Goal: Contribute content

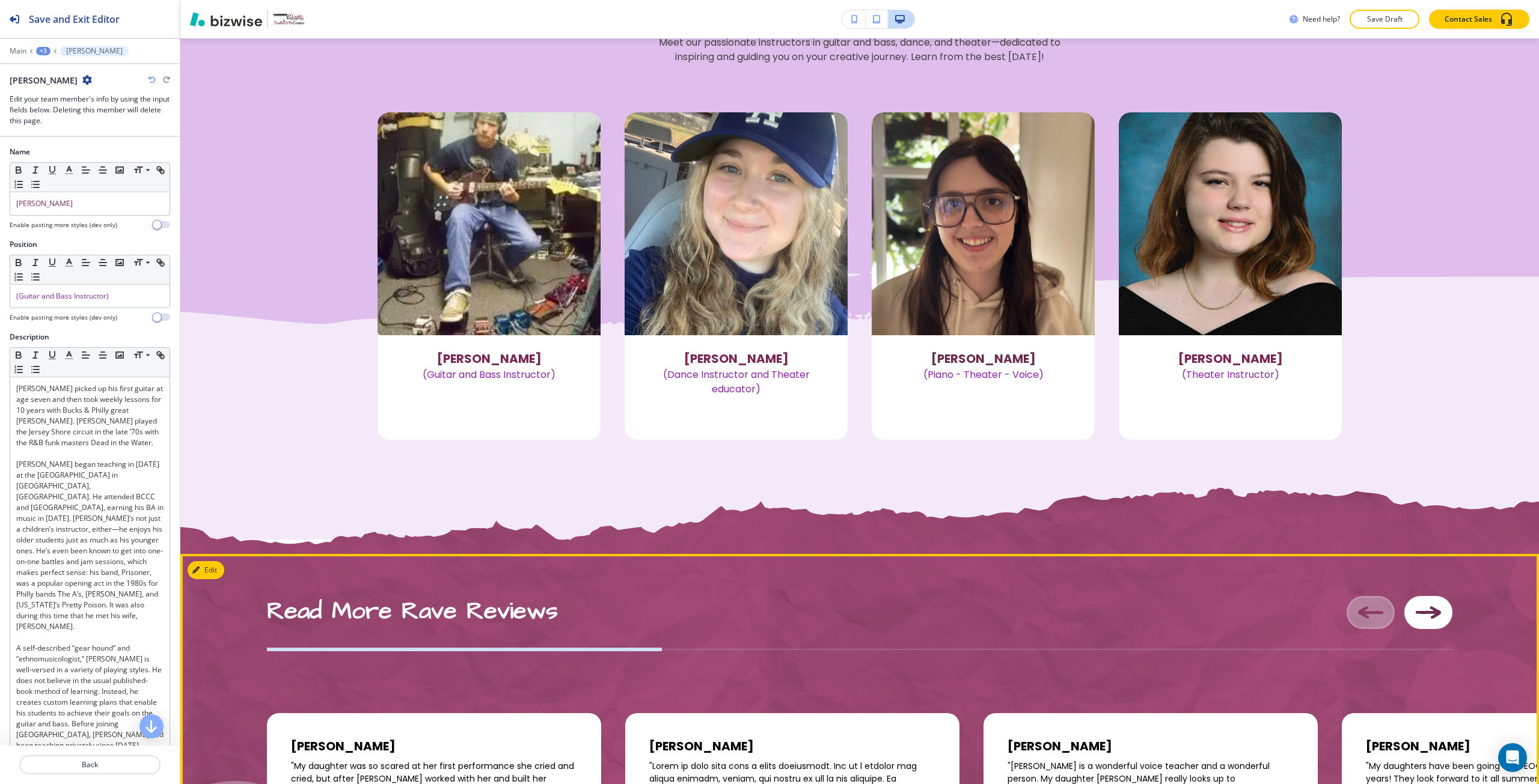
scroll to position [1269, 0]
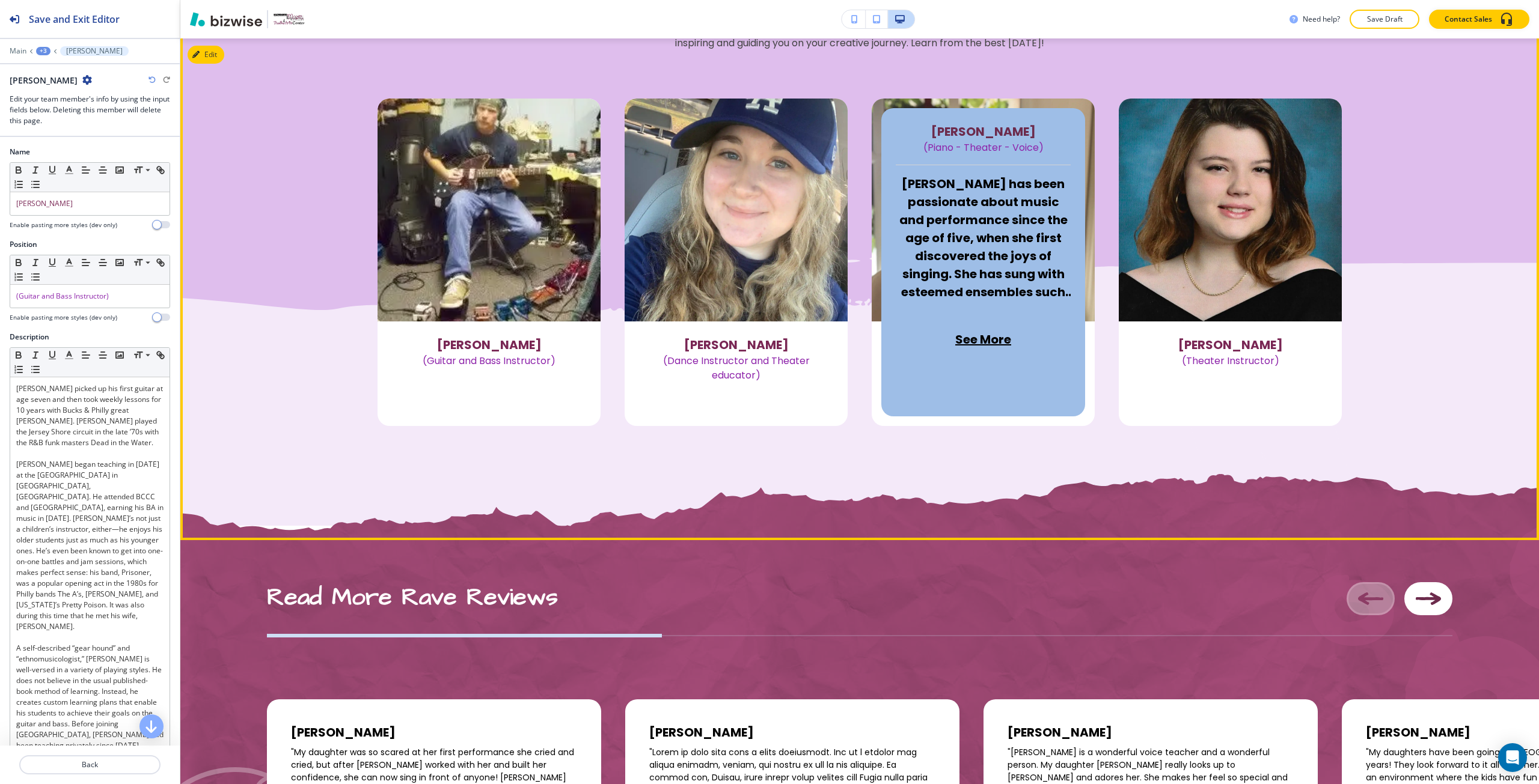
click at [1006, 321] on p "See More" at bounding box center [982, 340] width 175 height 58
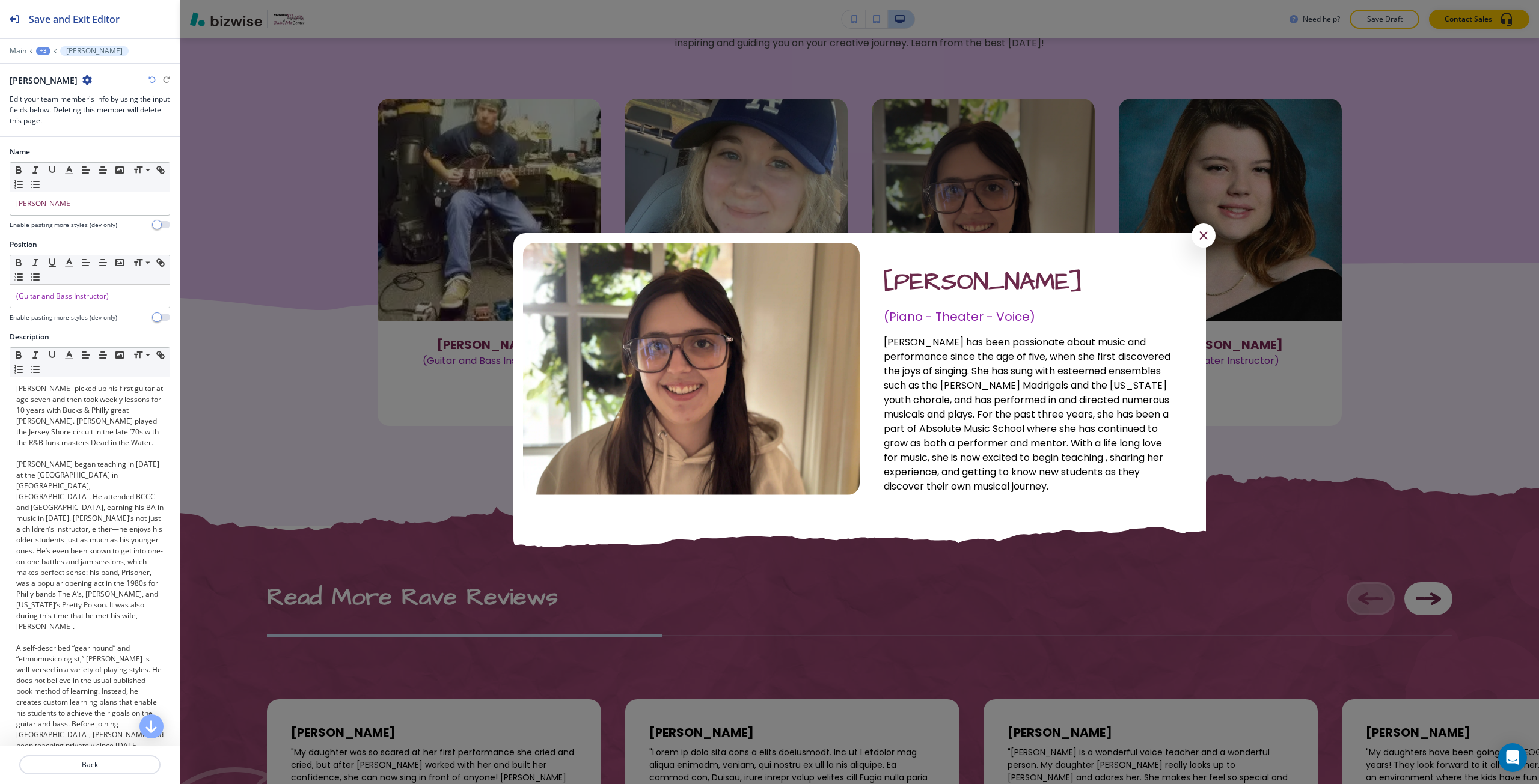
click at [433, 467] on div at bounding box center [860, 392] width 1359 height 784
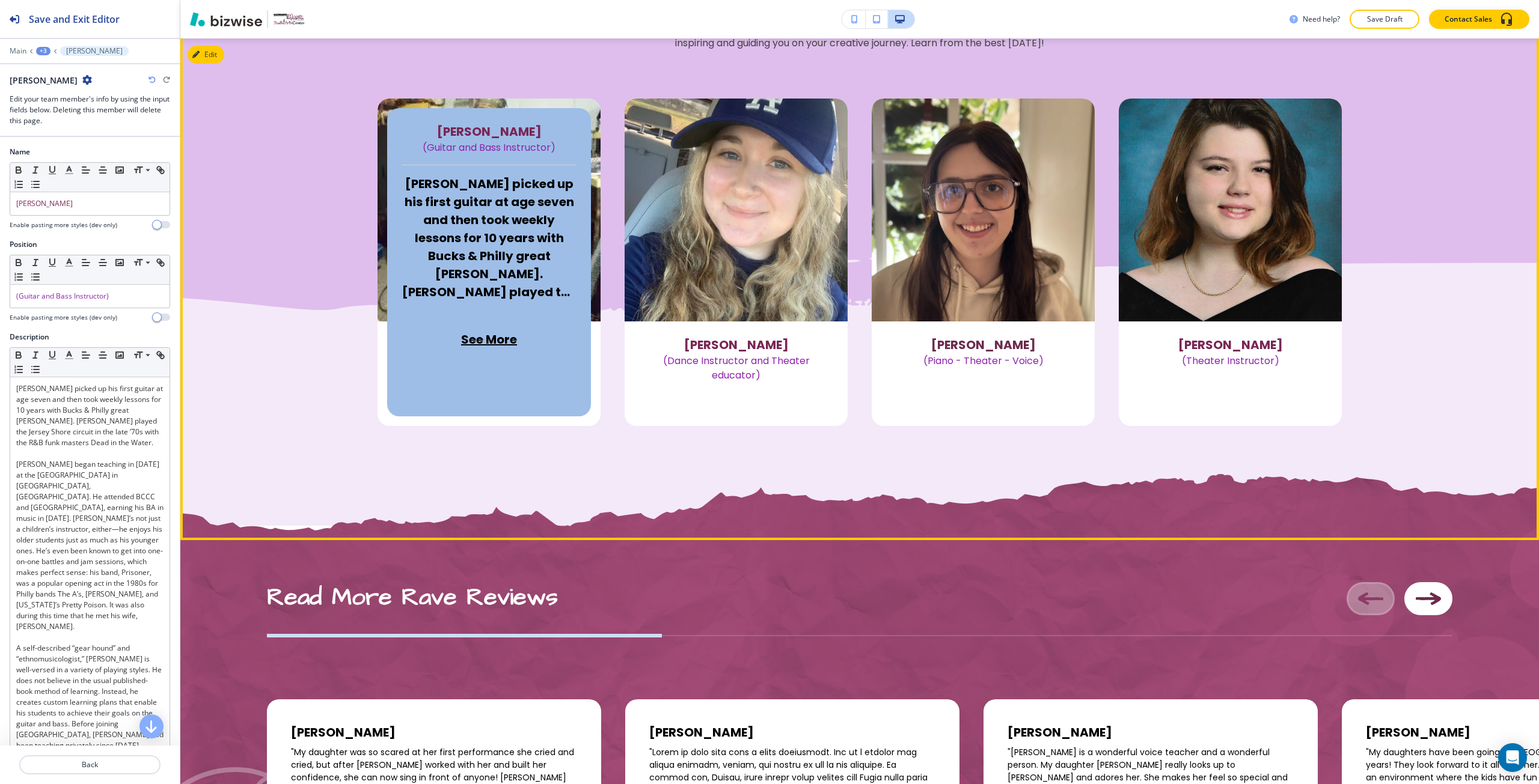
click at [437, 315] on p "See More" at bounding box center [489, 340] width 175 height 58
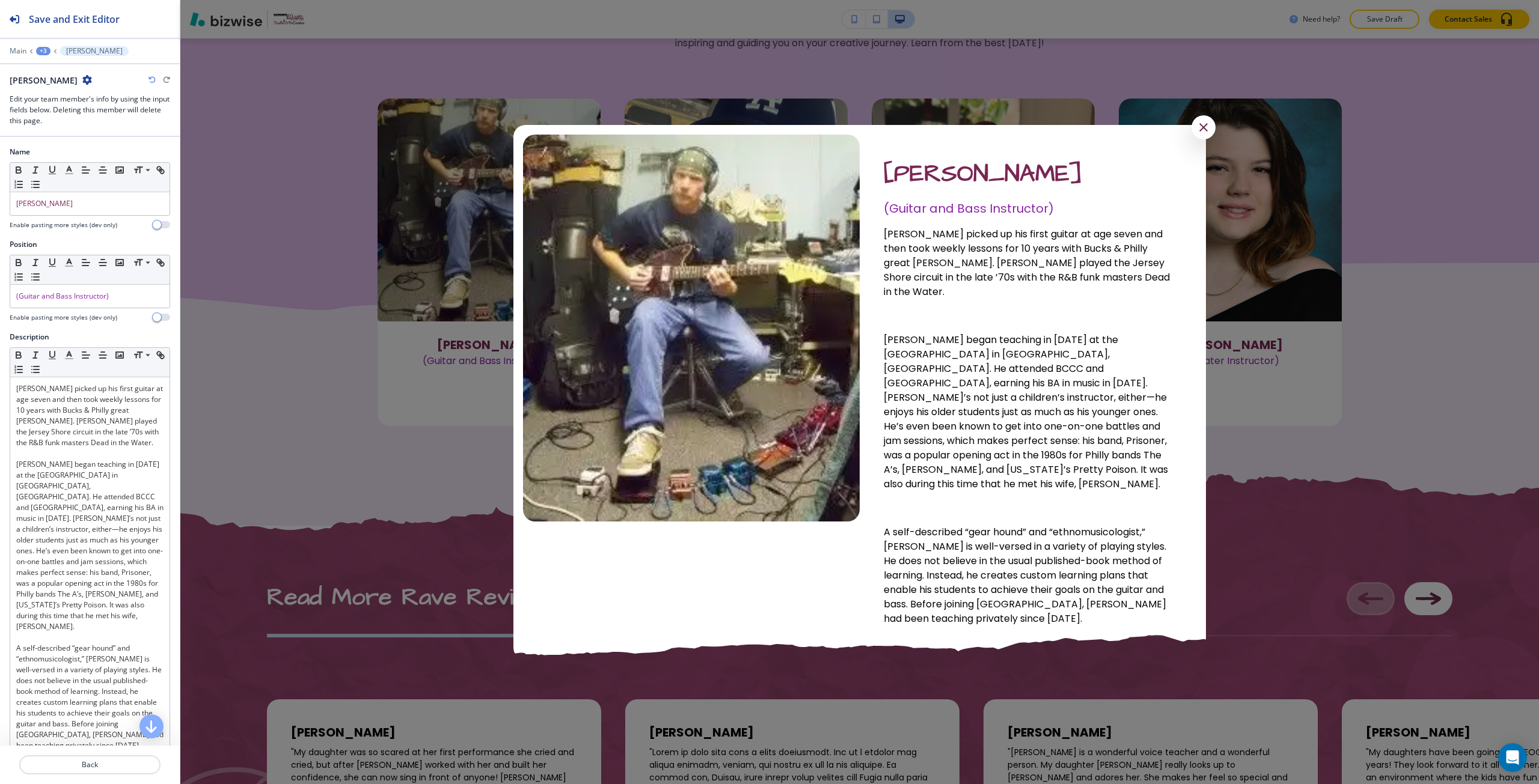
click at [375, 450] on div at bounding box center [860, 392] width 1359 height 784
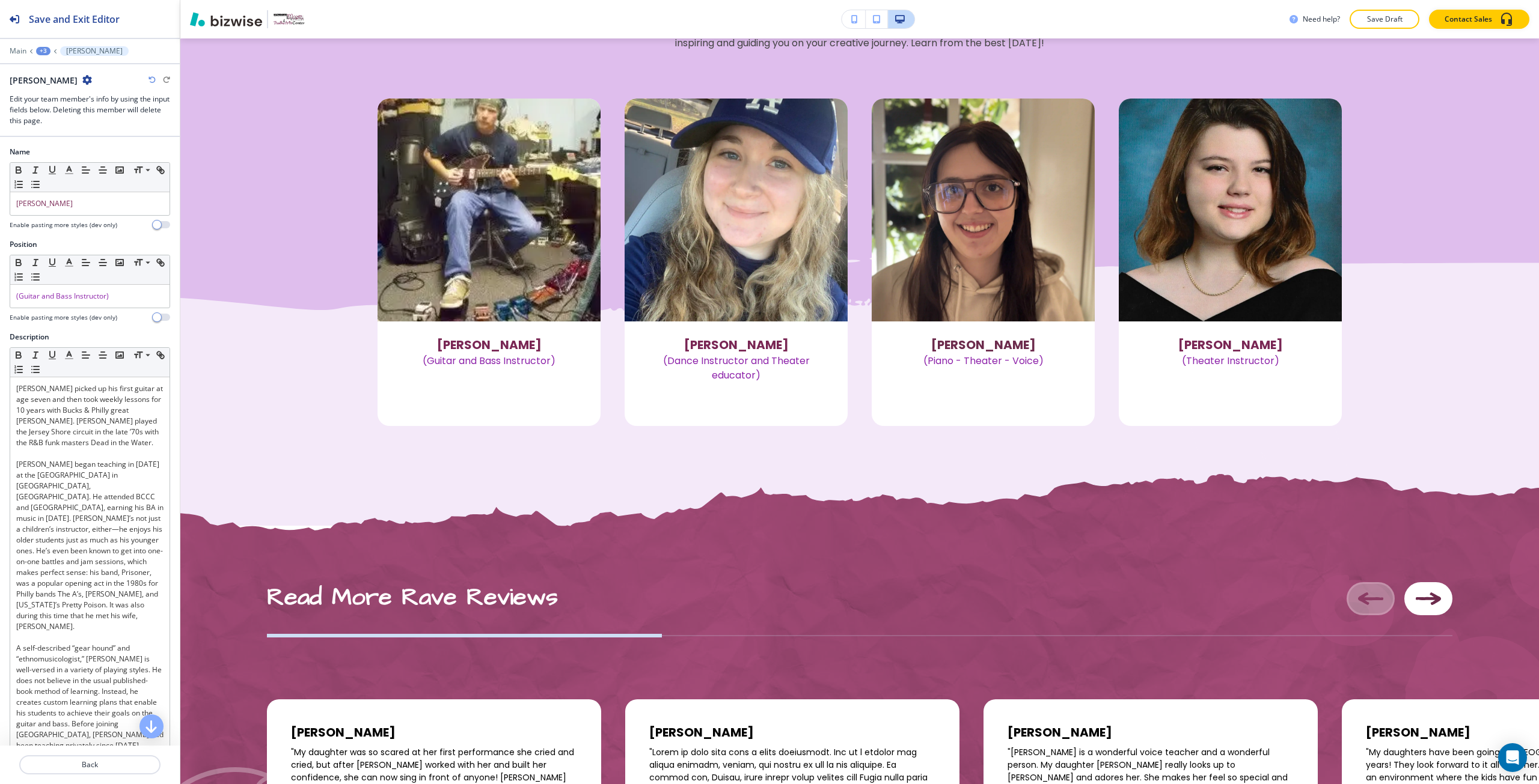
click at [39, 49] on div "+3" at bounding box center [44, 51] width 15 height 8
click at [53, 63] on button "Pages" at bounding box center [74, 70] width 77 height 21
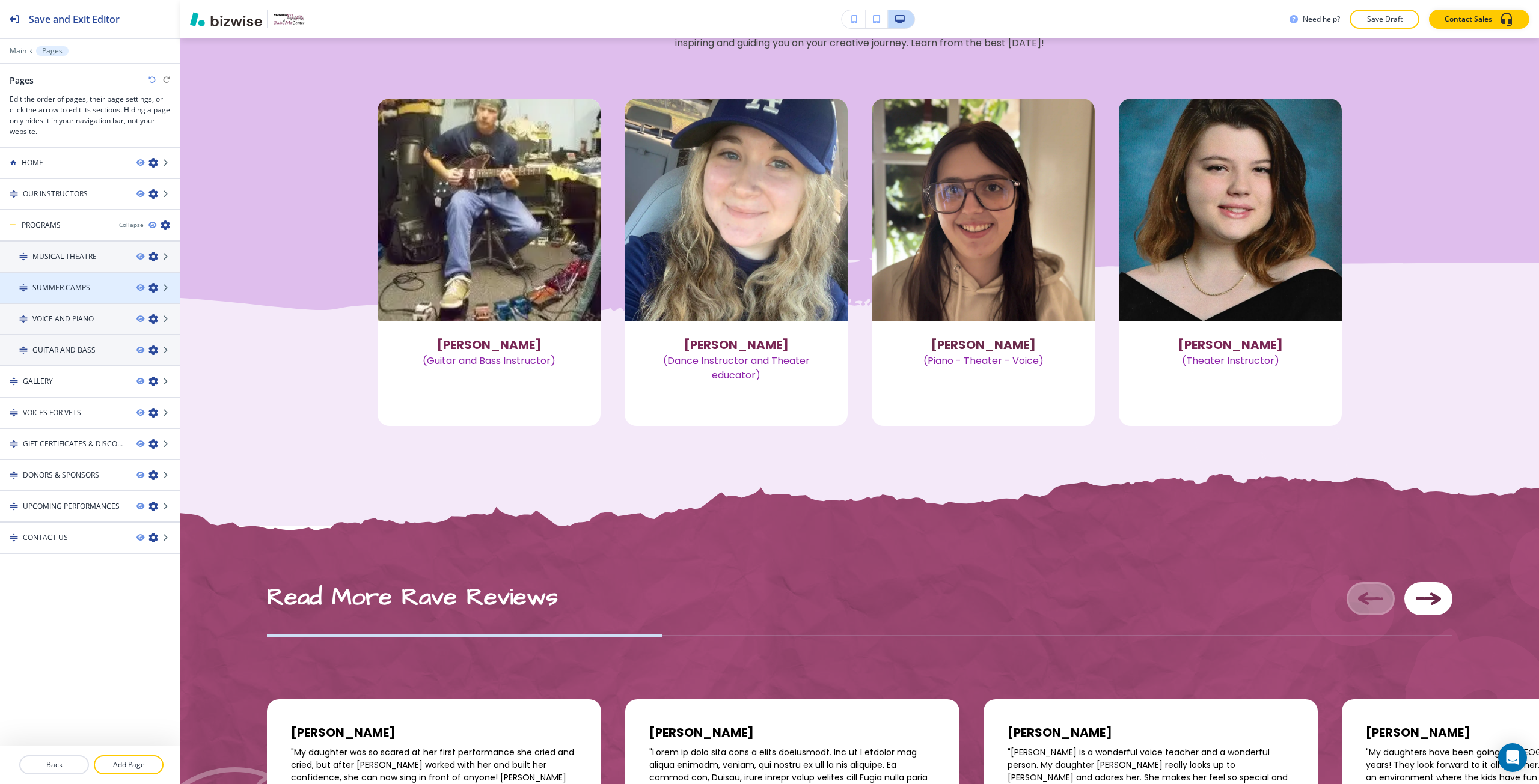
click at [86, 284] on h4 "SUMMER CAMPS" at bounding box center [62, 287] width 58 height 11
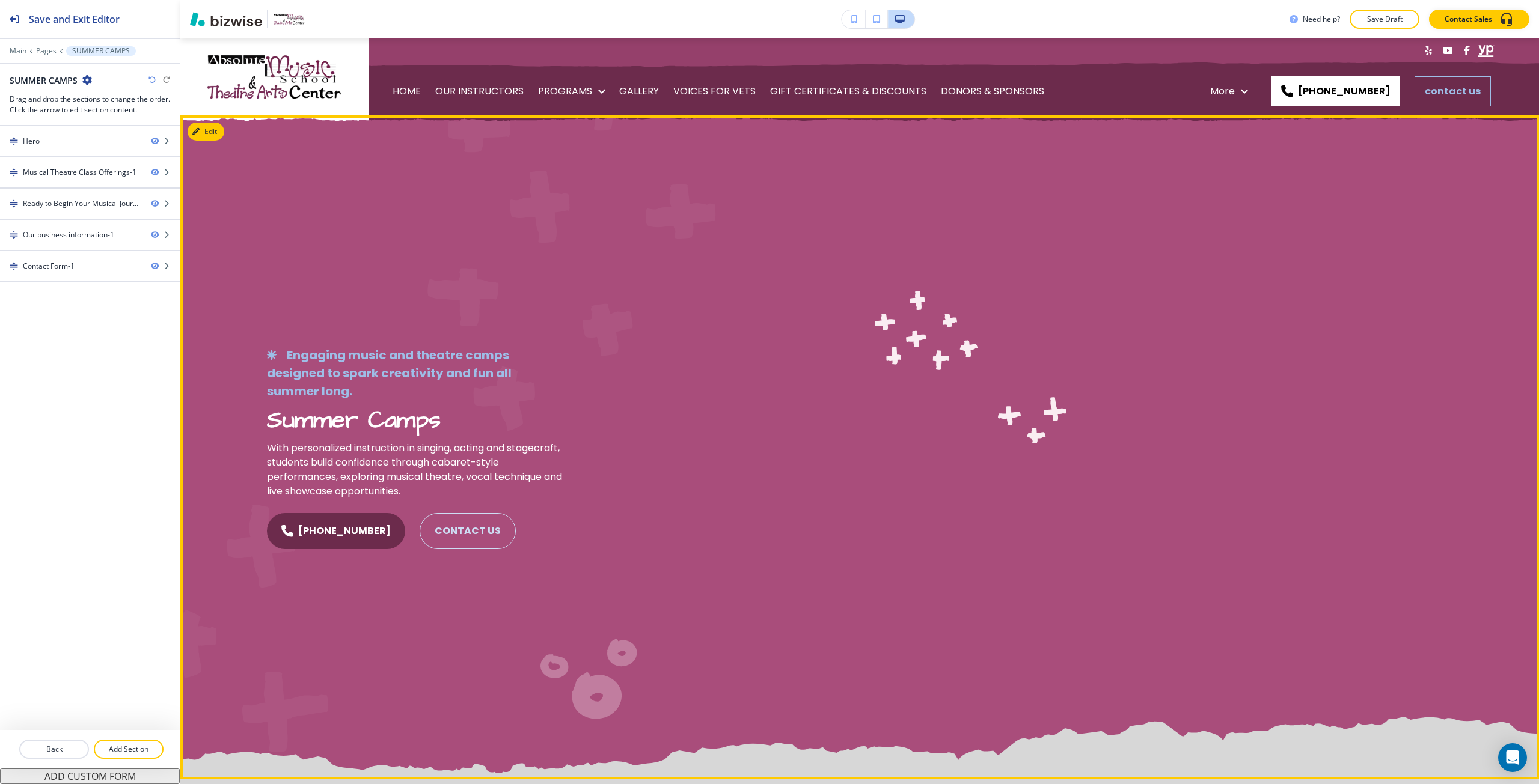
scroll to position [0, 0]
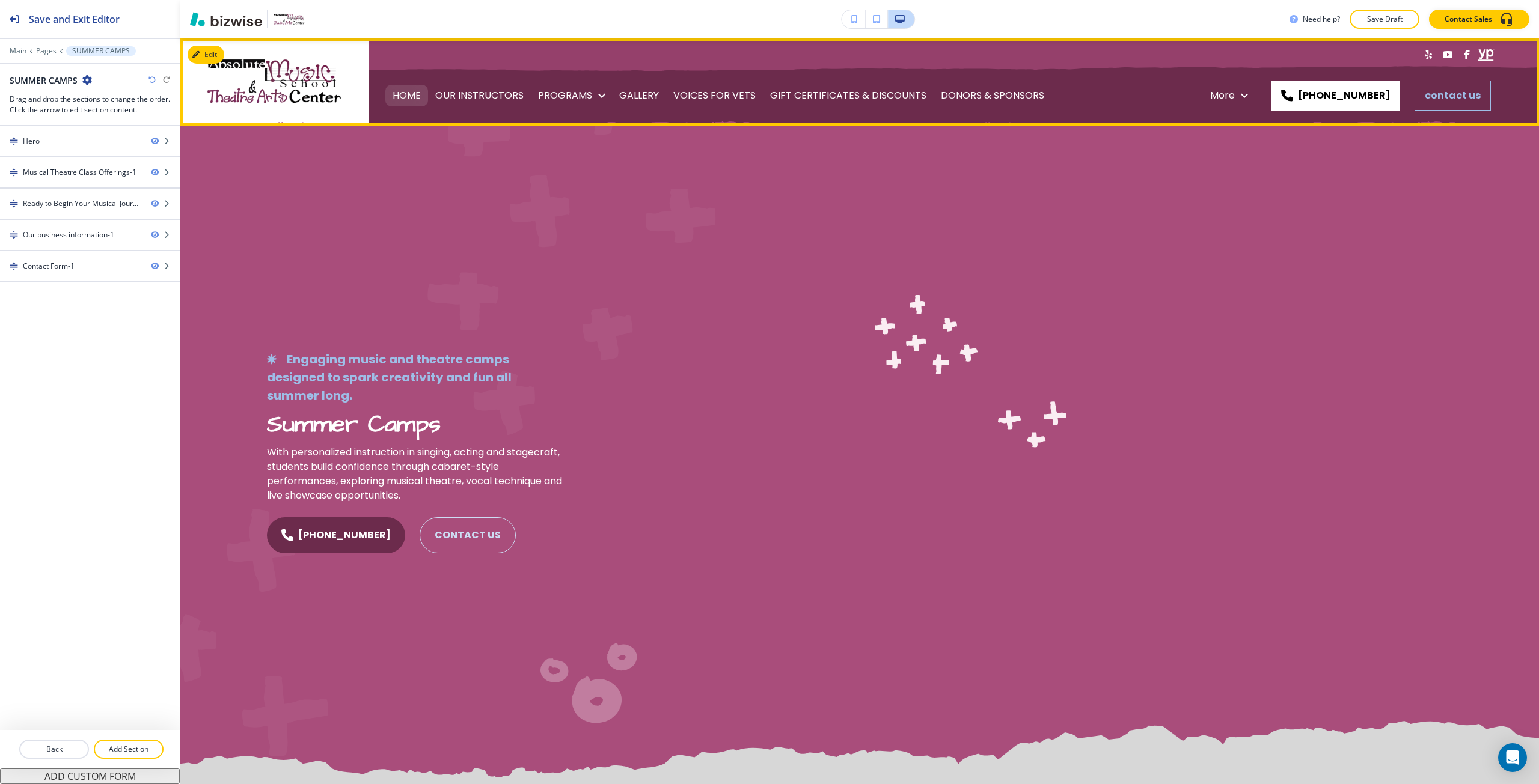
click at [396, 90] on p "HOME" at bounding box center [406, 95] width 28 height 34
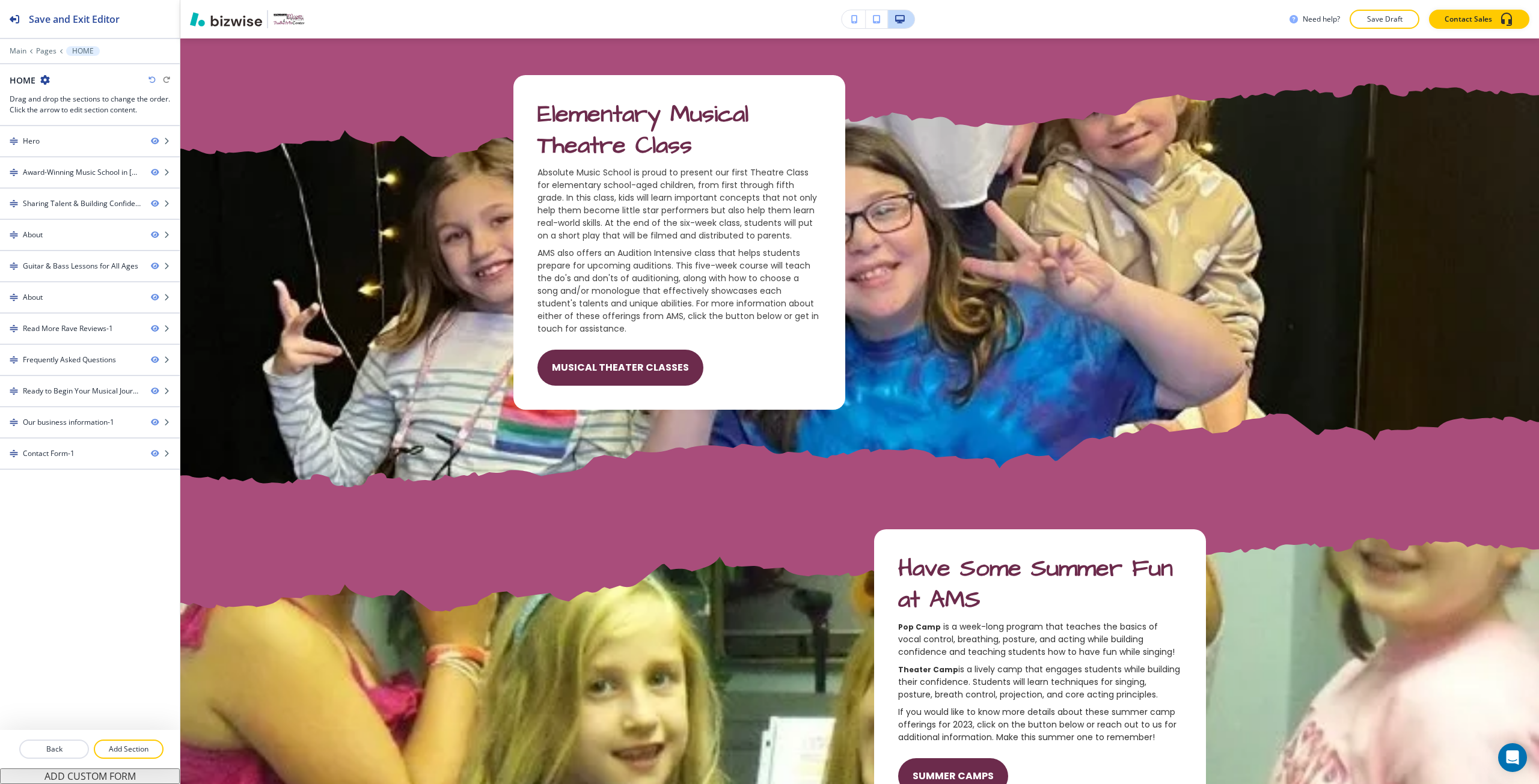
scroll to position [3079, 0]
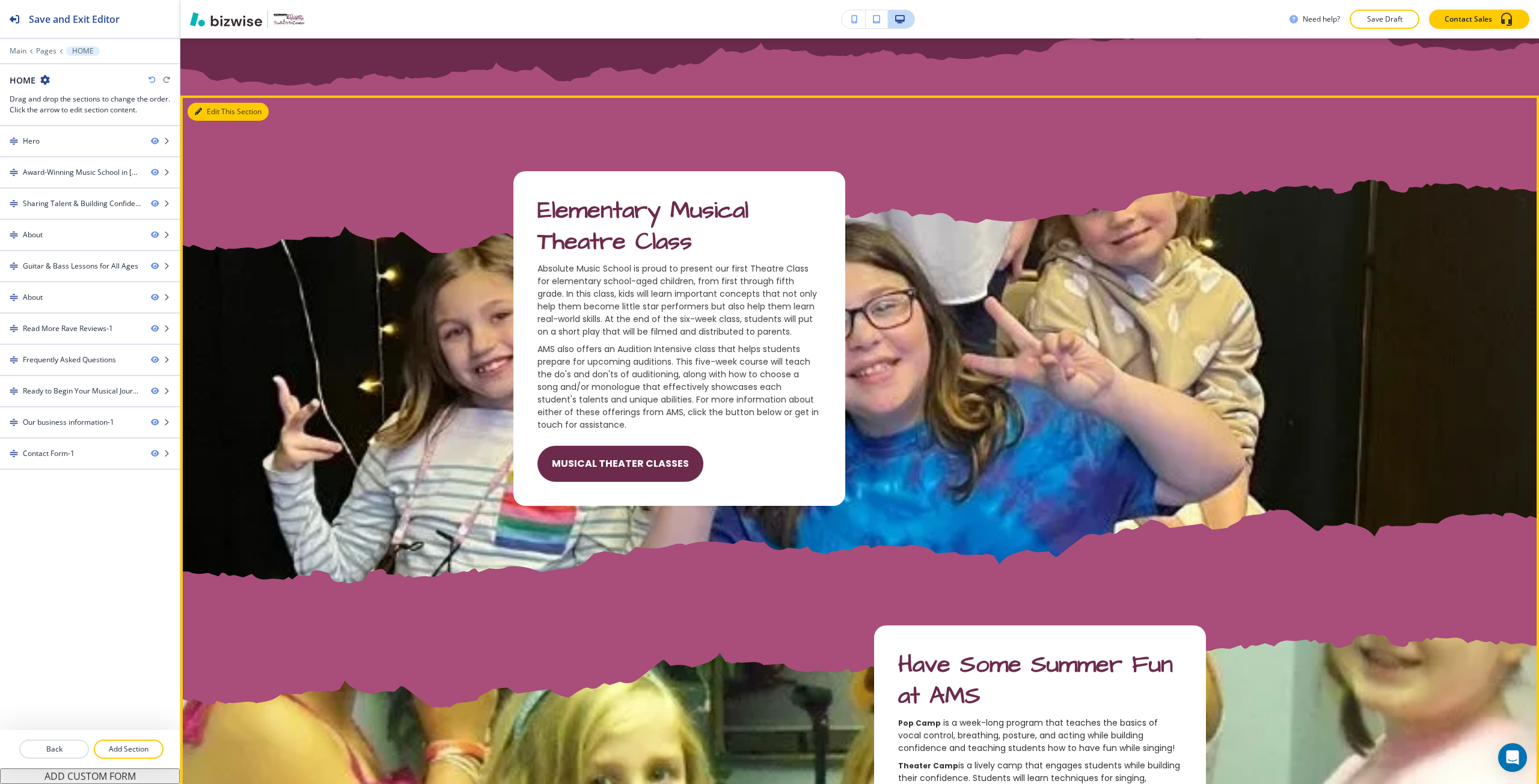
click at [214, 103] on button "Edit This Section" at bounding box center [228, 111] width 81 height 18
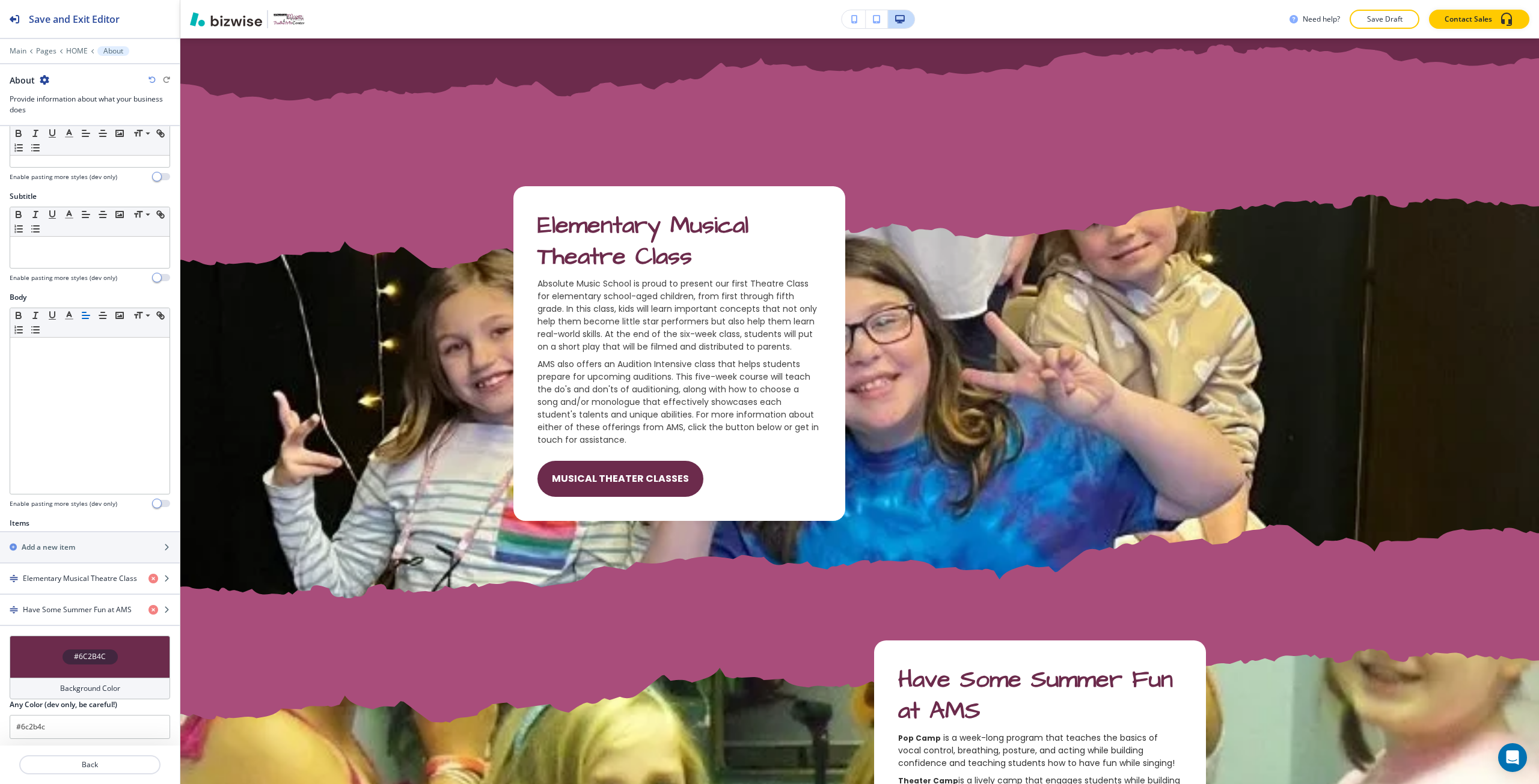
scroll to position [40, 0]
click at [60, 609] on h4 "Have Some Summer Fun at AMS" at bounding box center [77, 606] width 109 height 11
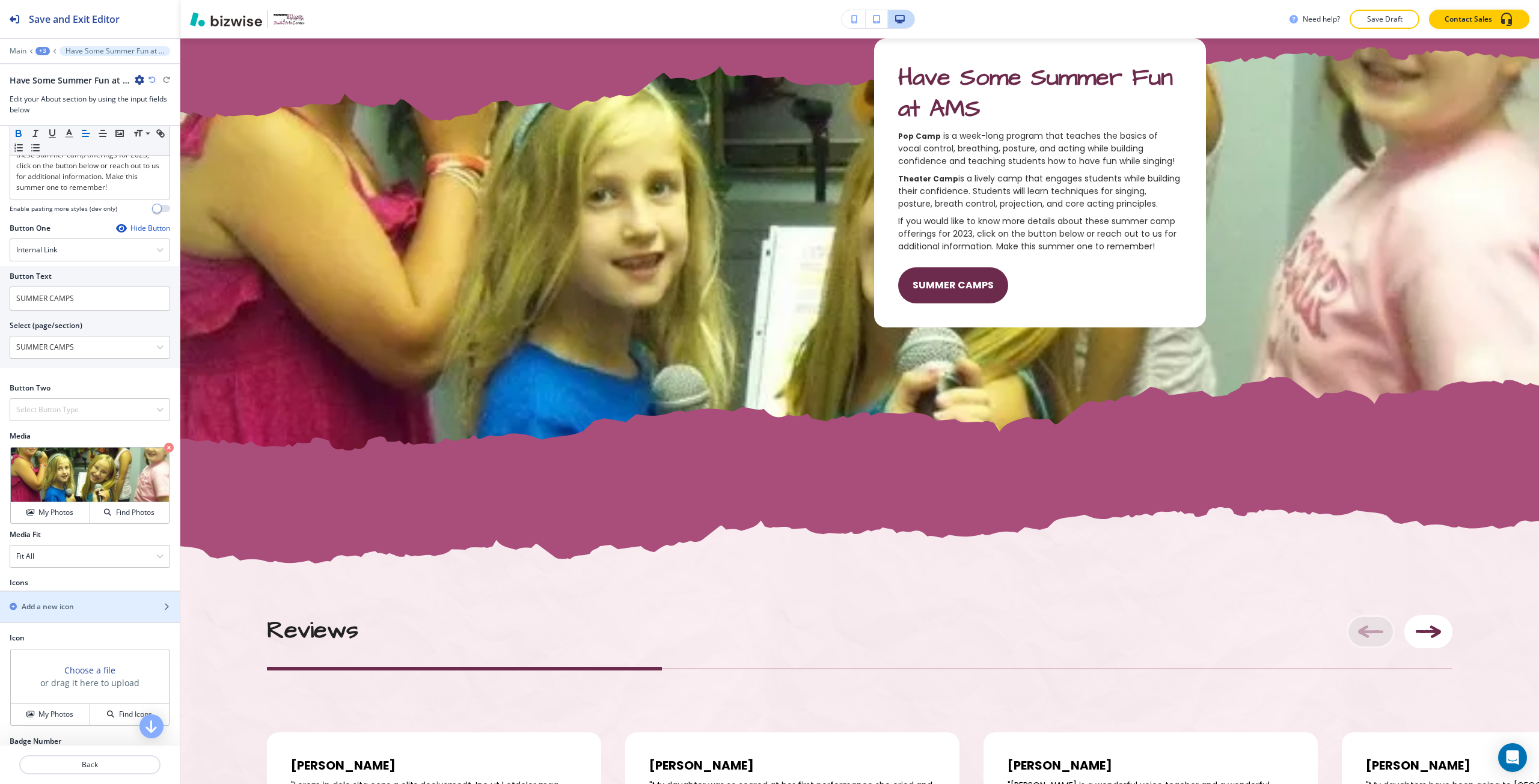
scroll to position [361, 0]
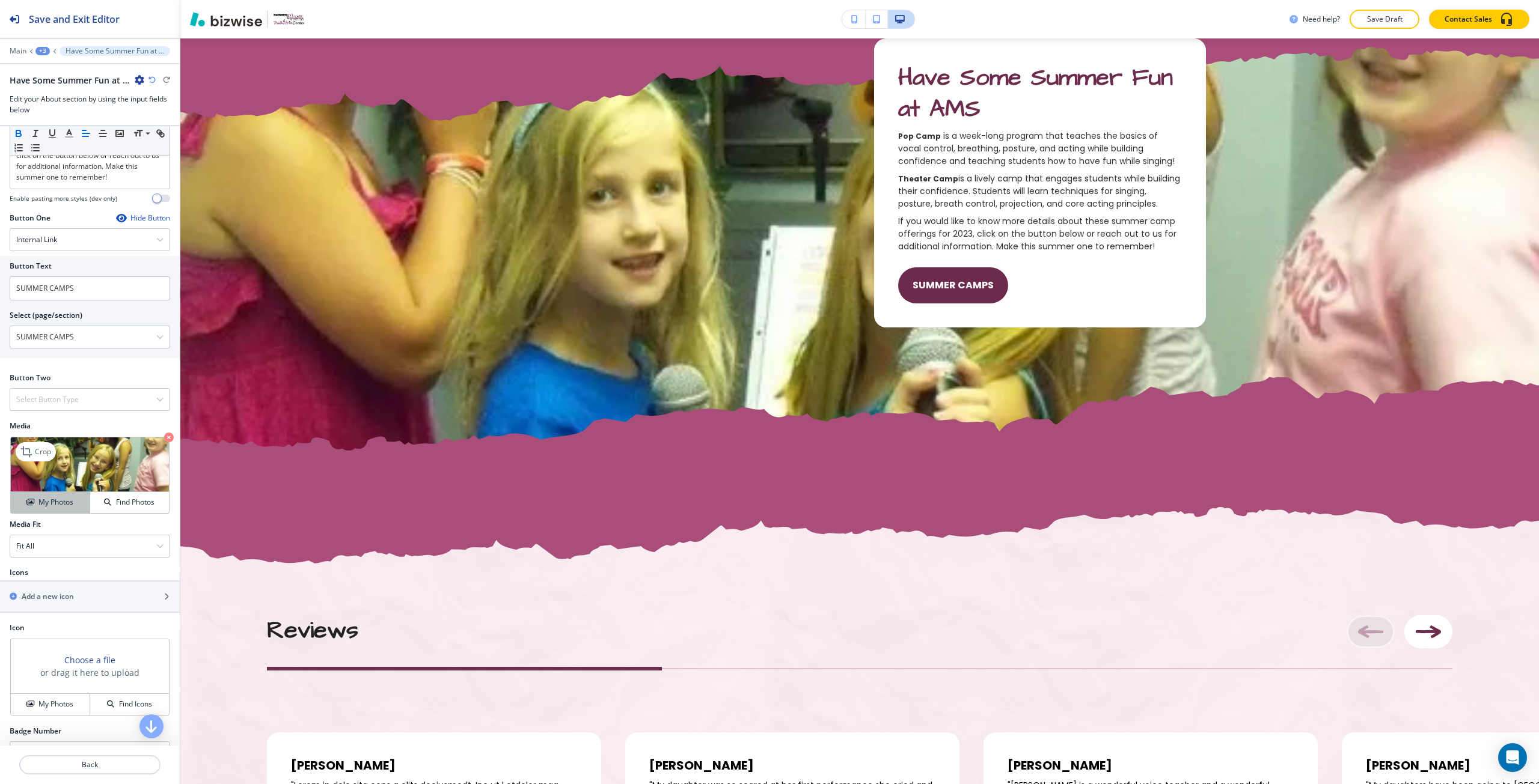
click at [57, 508] on h4 "My Photos" at bounding box center [55, 502] width 34 height 11
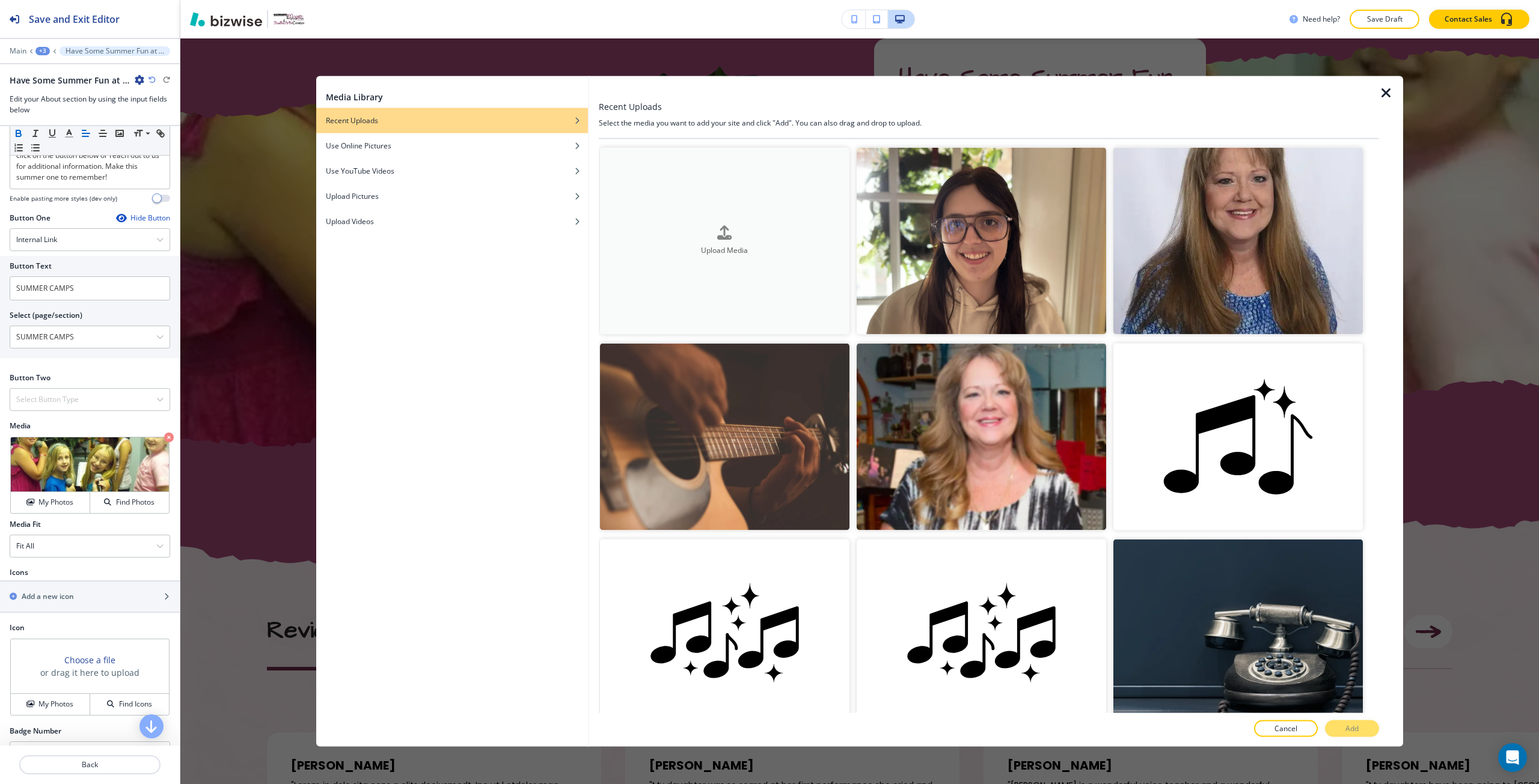
click at [674, 295] on button "Upload Media" at bounding box center [724, 240] width 249 height 187
click at [627, 250] on h4 "Upload Media" at bounding box center [724, 250] width 249 height 11
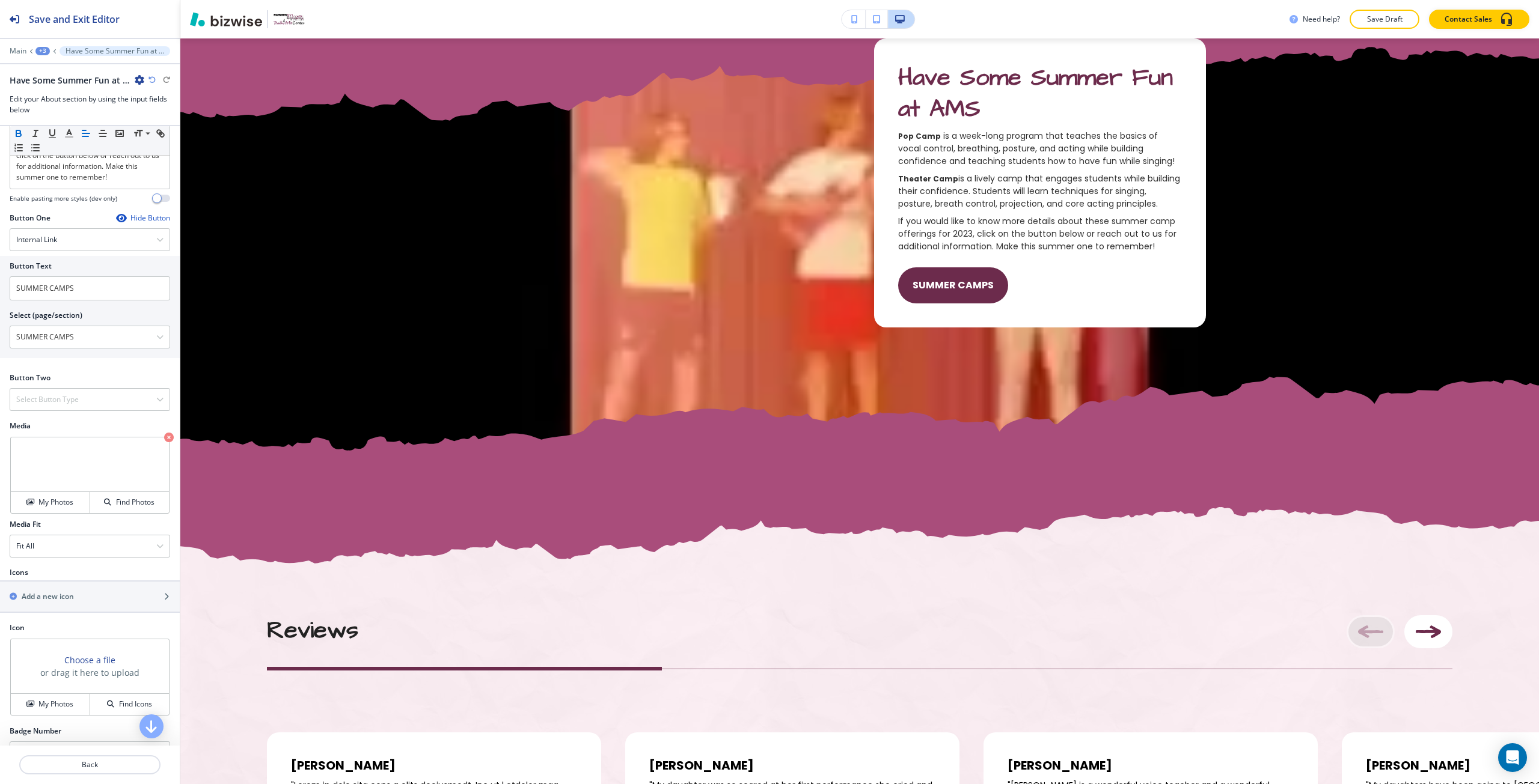
click at [152, 81] on icon "button" at bounding box center [152, 80] width 7 height 7
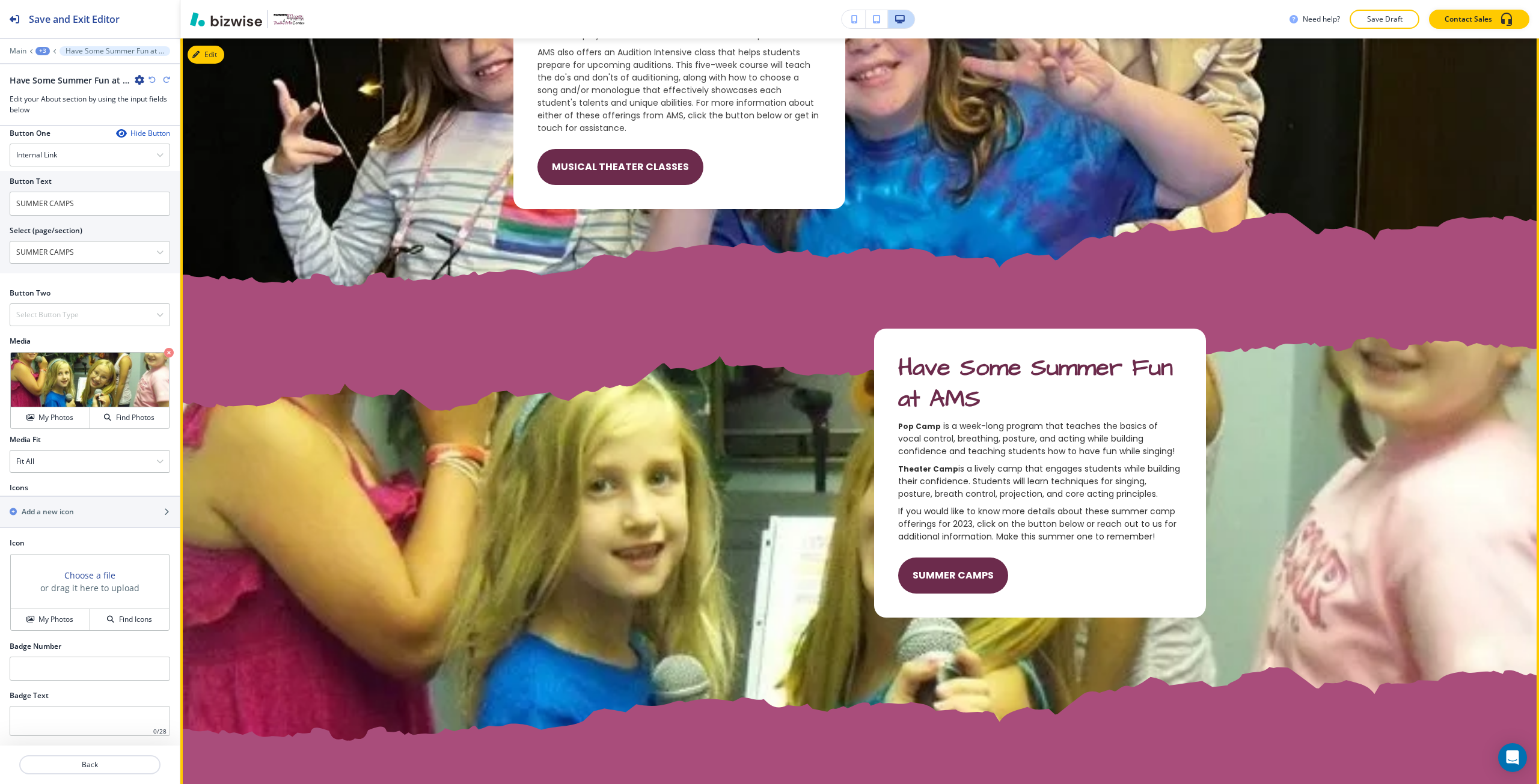
scroll to position [3365, 0]
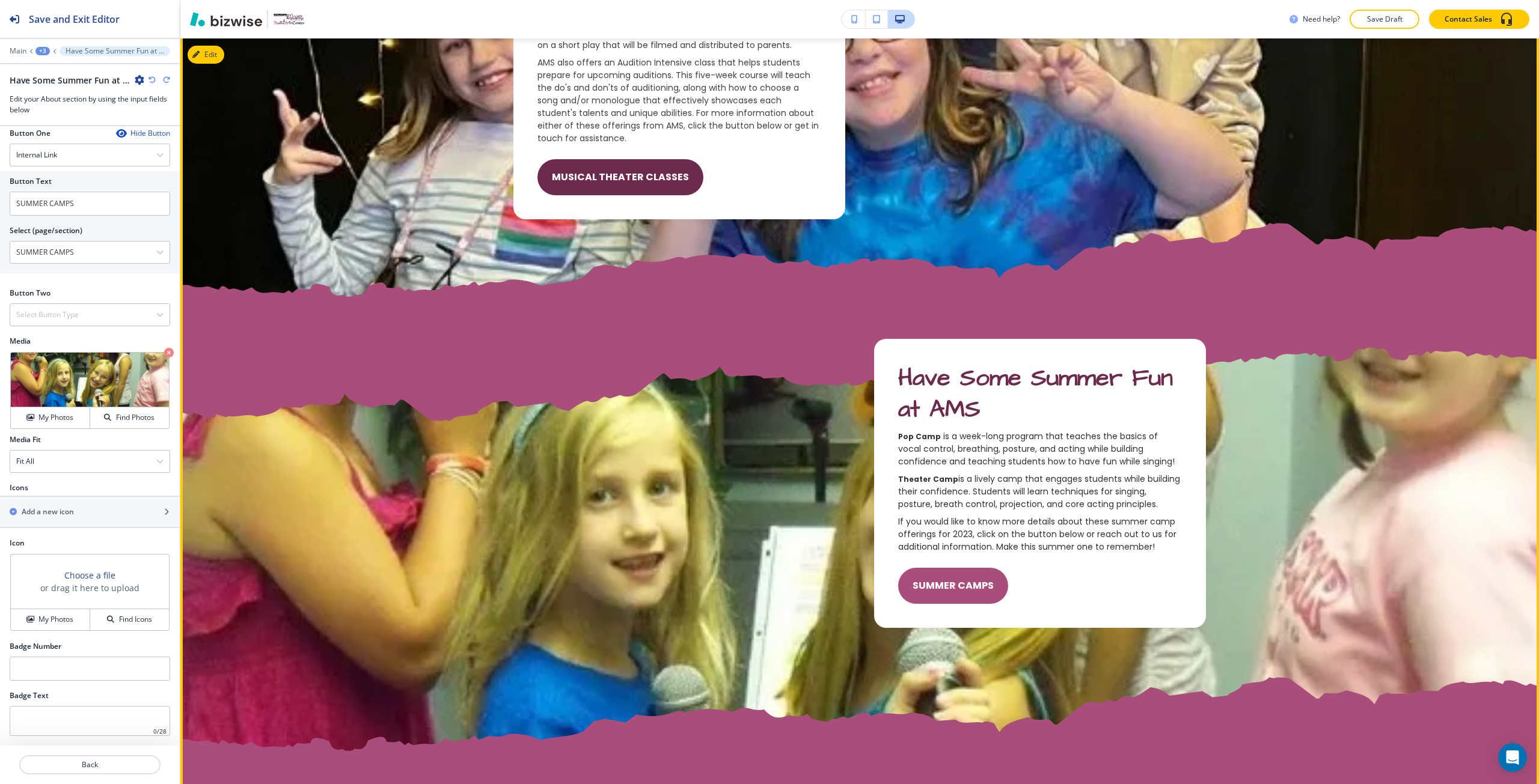
click at [940, 575] on button "SUMMER CAMPS" at bounding box center [952, 586] width 110 height 36
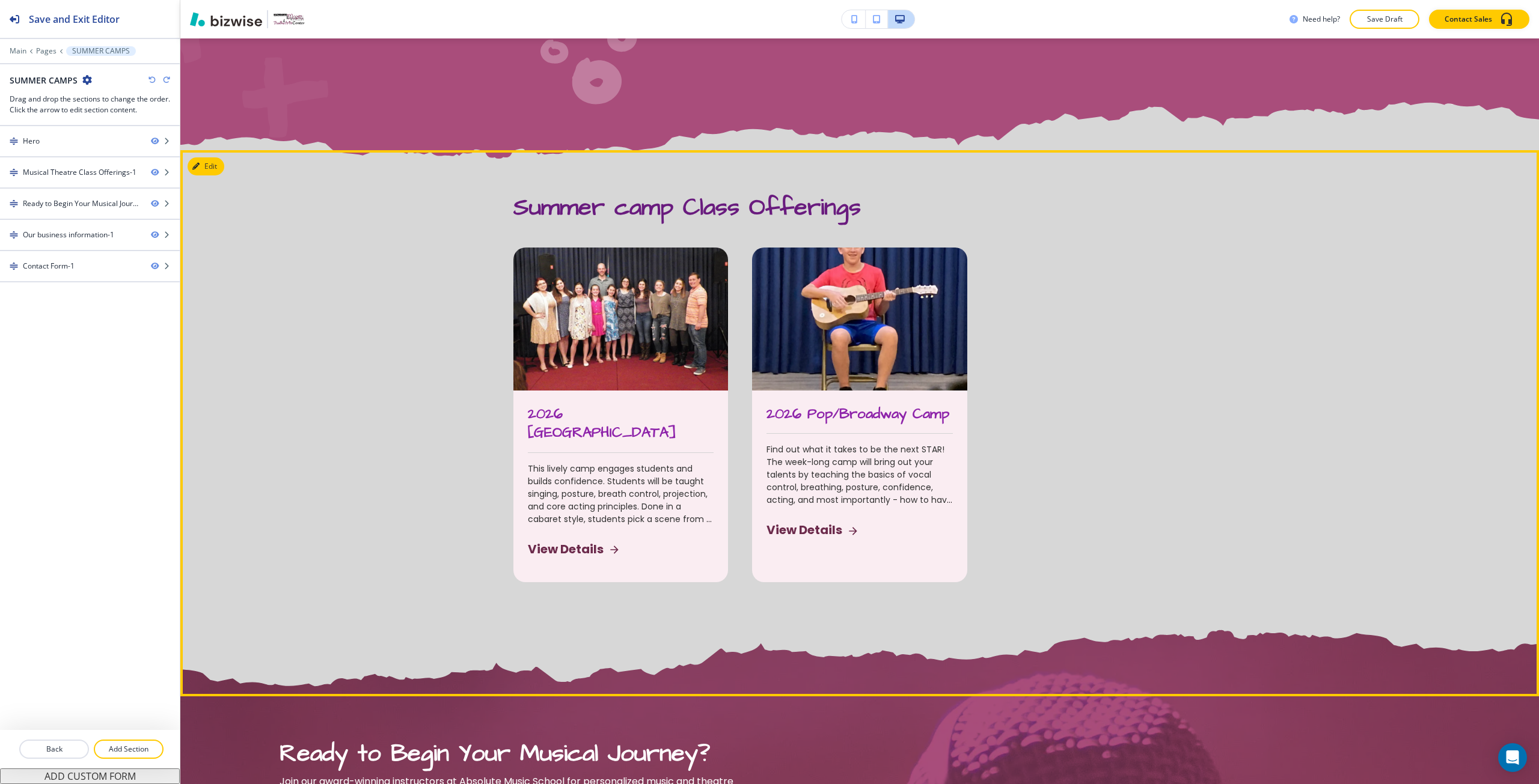
scroll to position [540, 0]
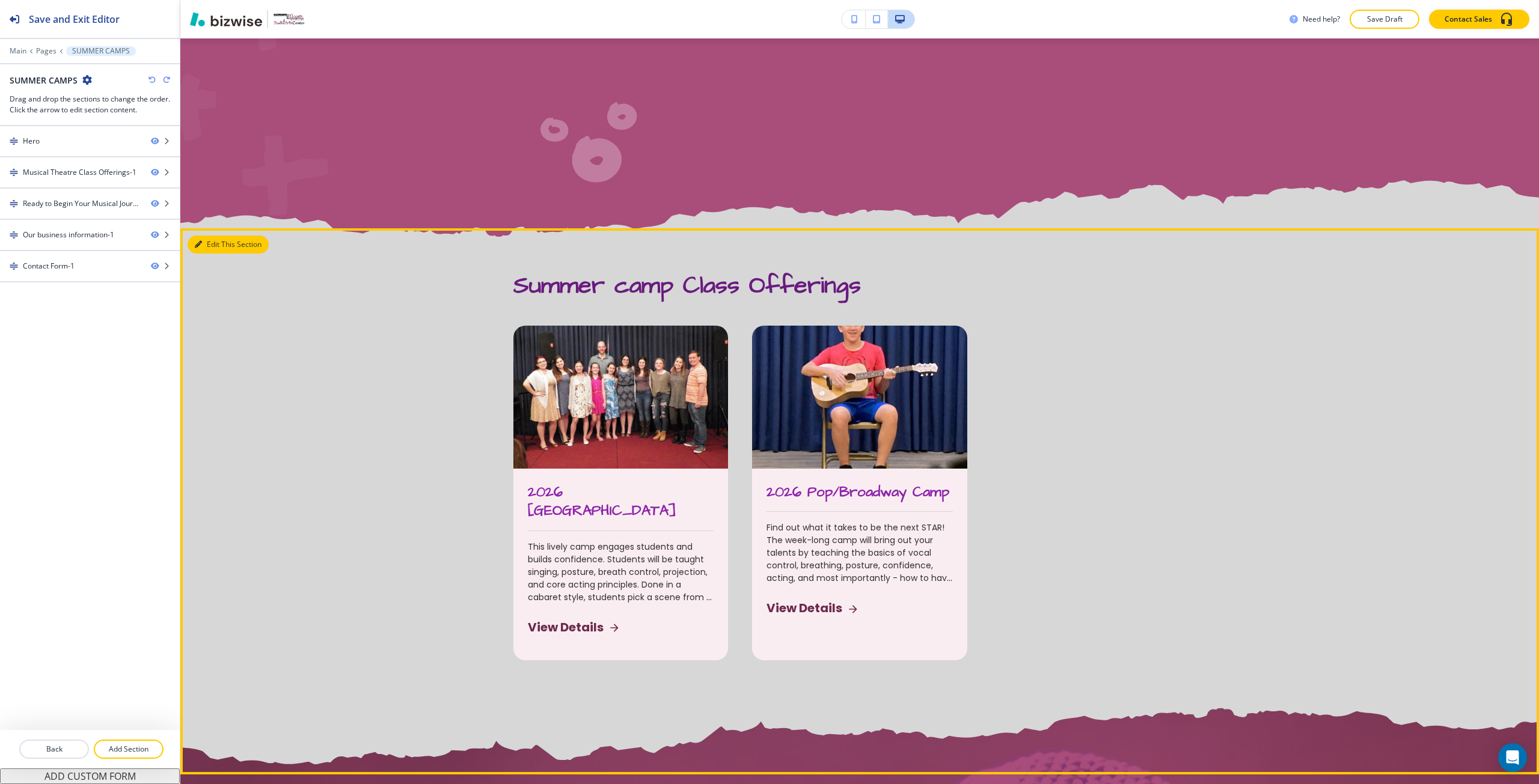
click at [207, 247] on button "Edit This Section" at bounding box center [228, 245] width 81 height 18
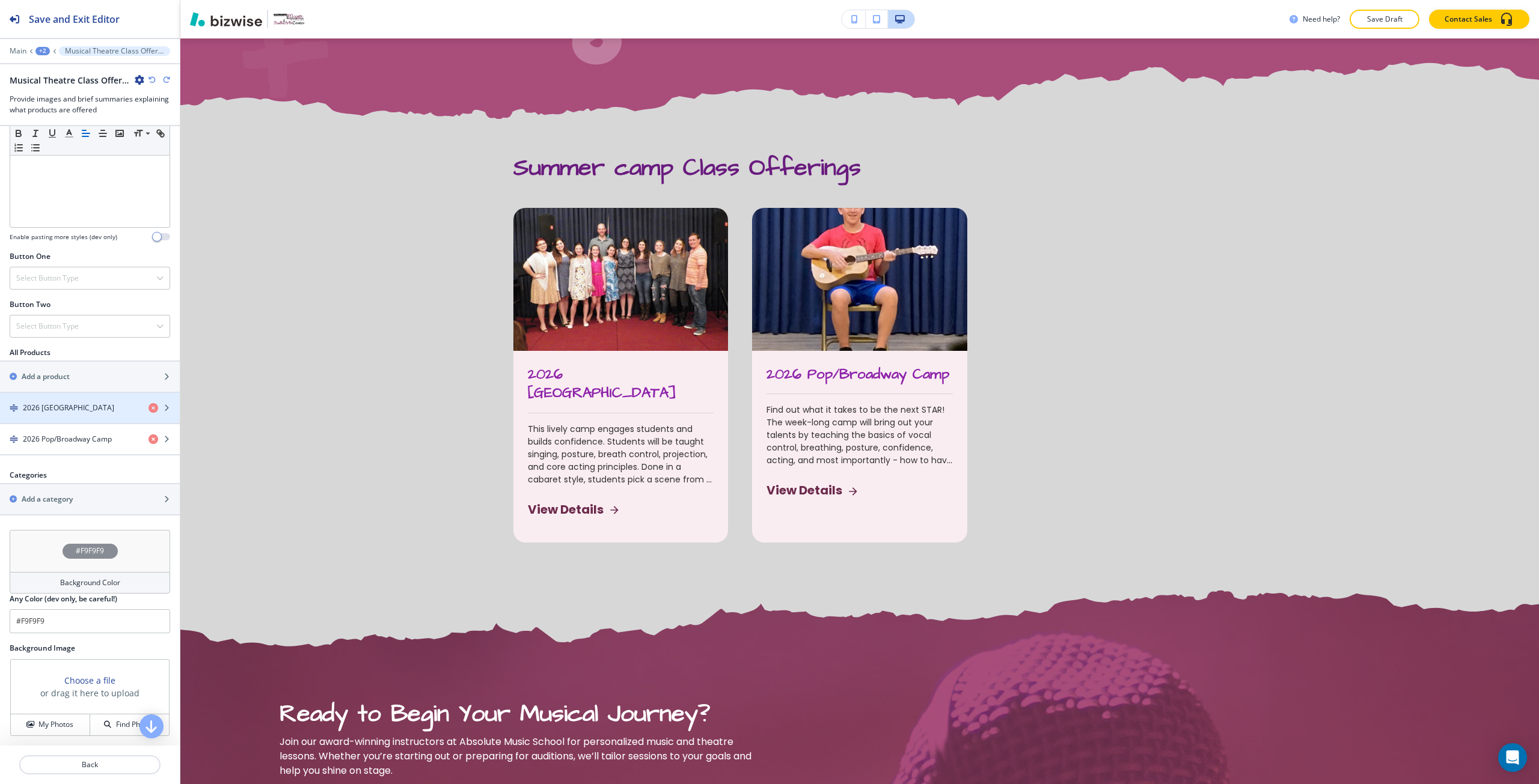
scroll to position [305, 0]
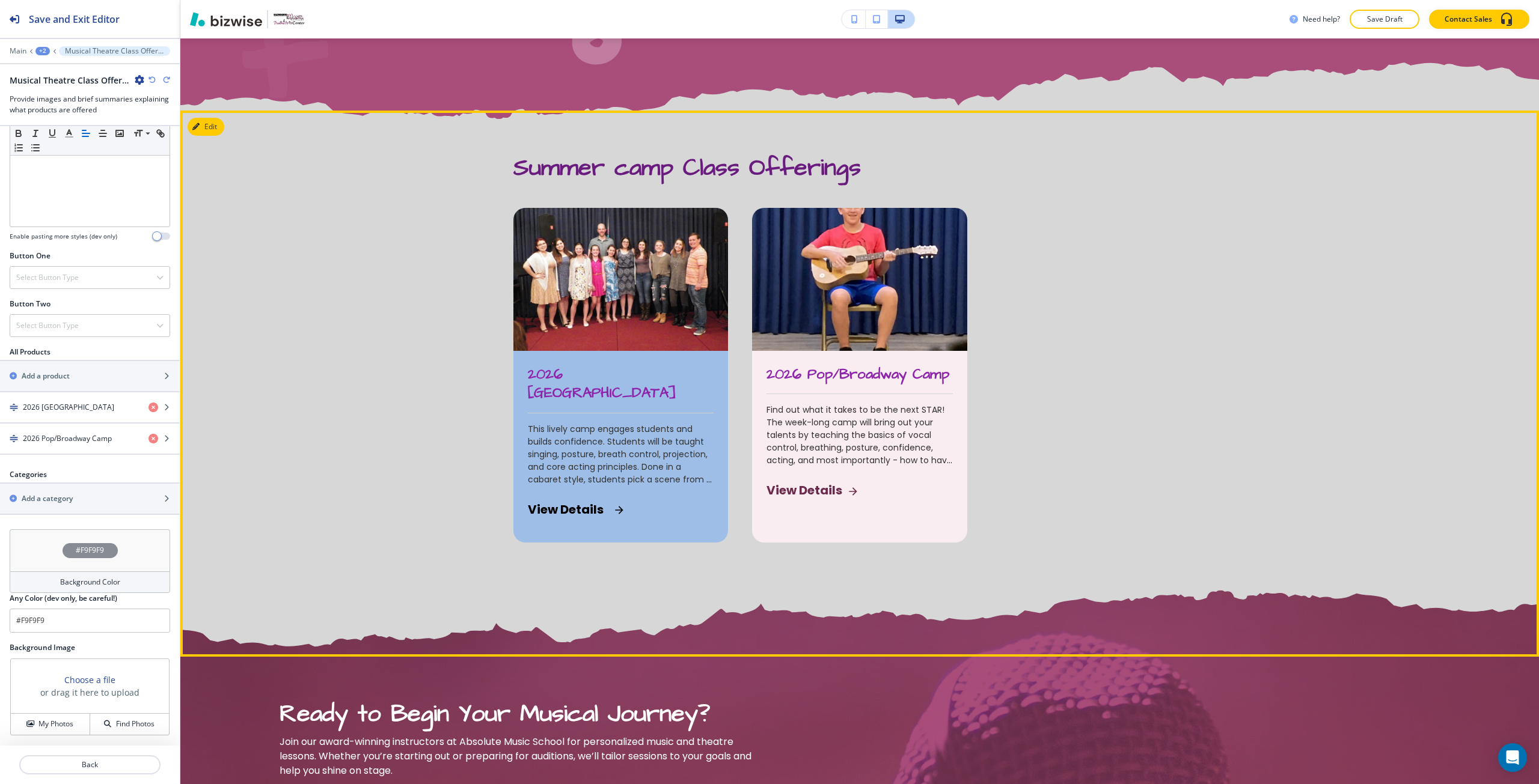
click at [680, 423] on span "This lively camp engages students and builds confidence. Students will be taugh…" at bounding box center [620, 486] width 186 height 126
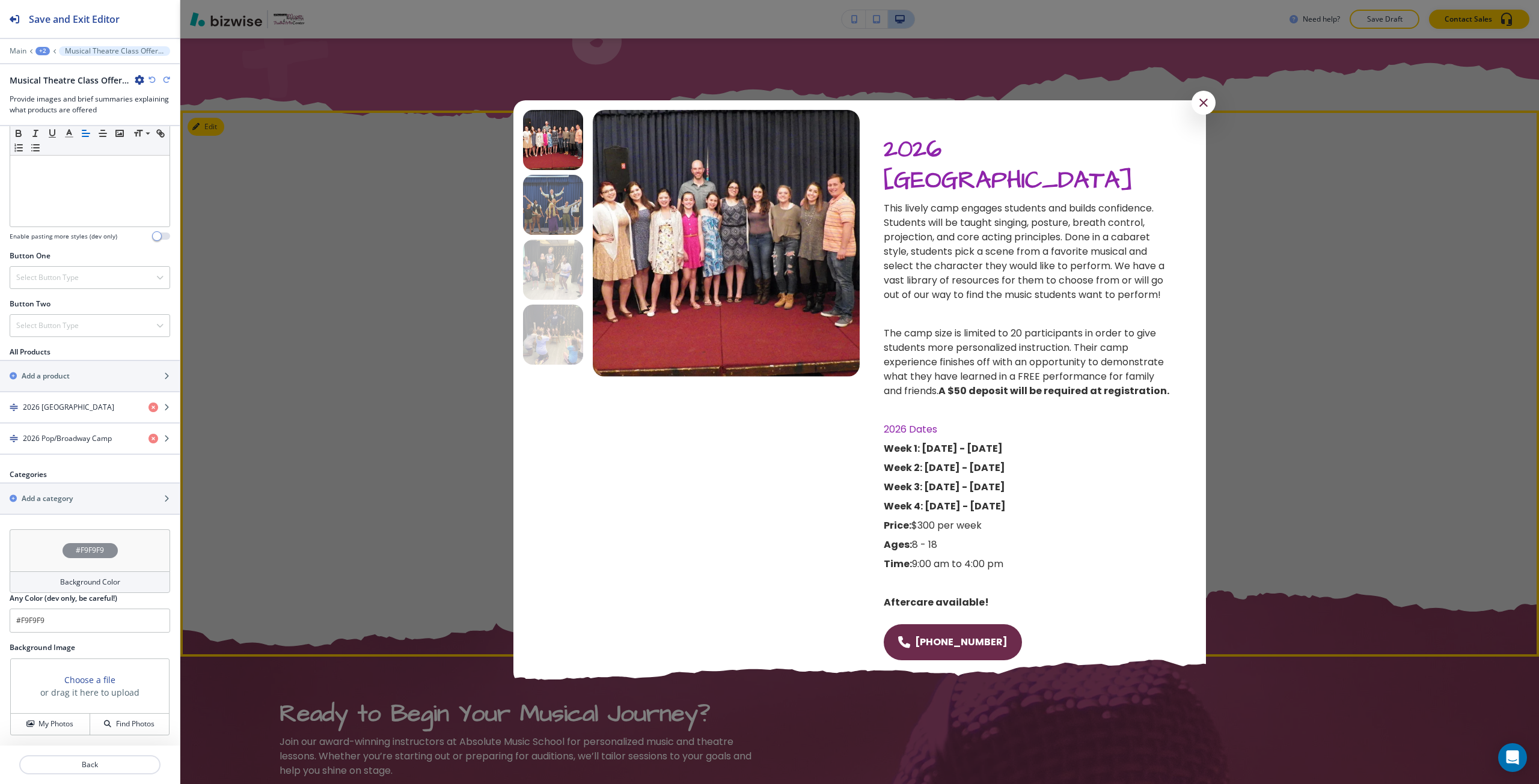
click at [570, 231] on div "Slide 2" at bounding box center [553, 205] width 60 height 60
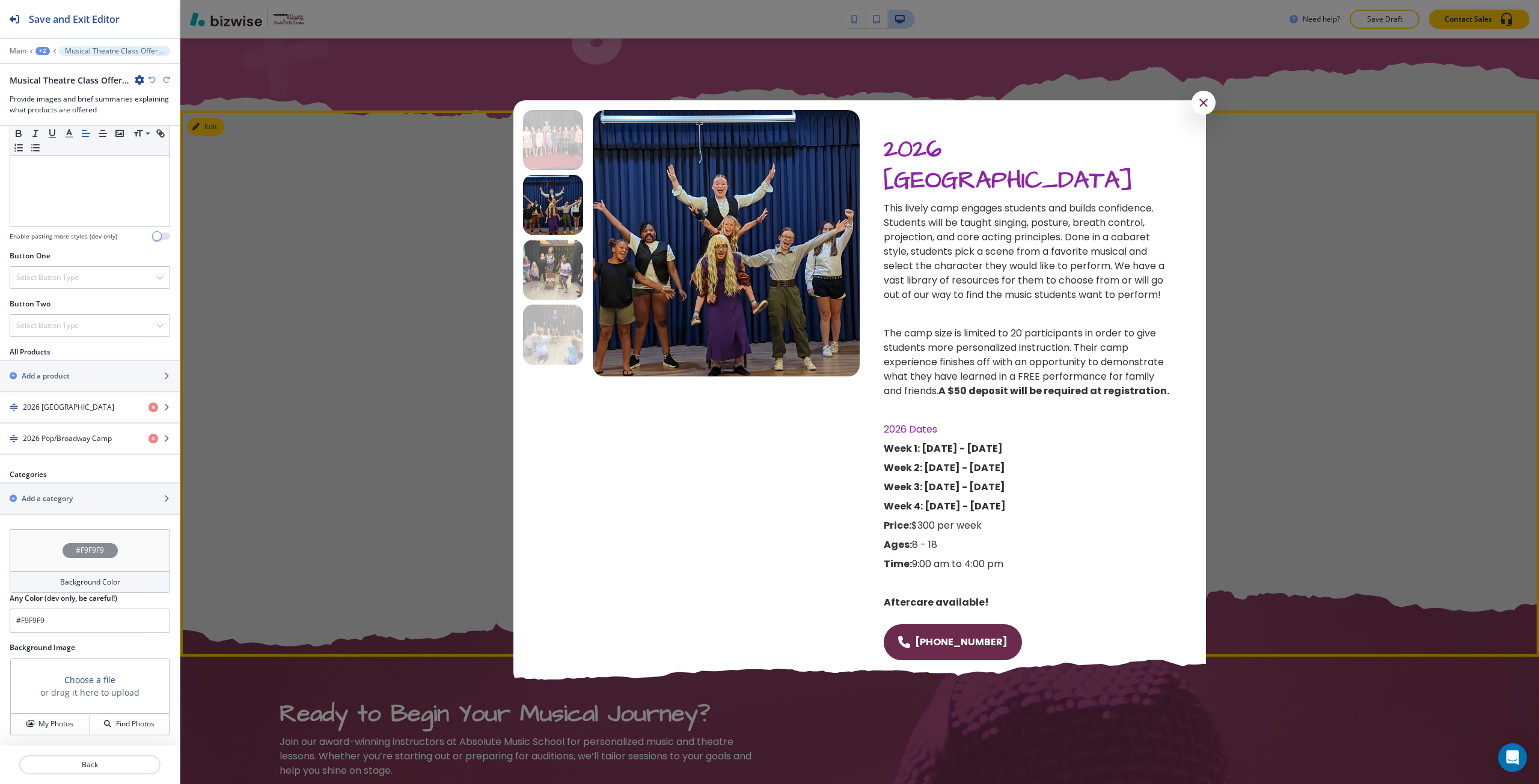
click at [560, 267] on div "Slide 3" at bounding box center [553, 269] width 60 height 60
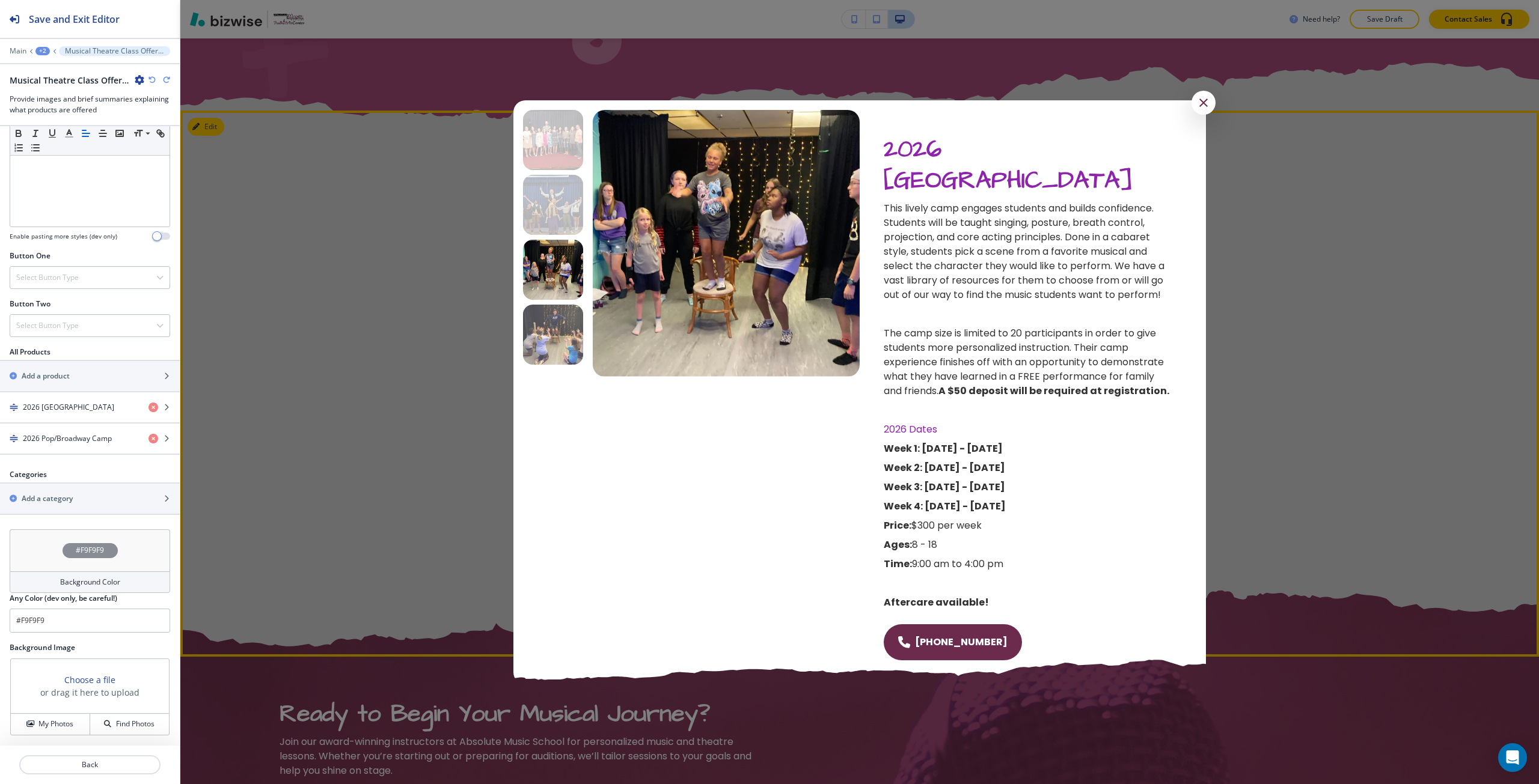
click at [554, 329] on div "Slide 4" at bounding box center [553, 334] width 60 height 60
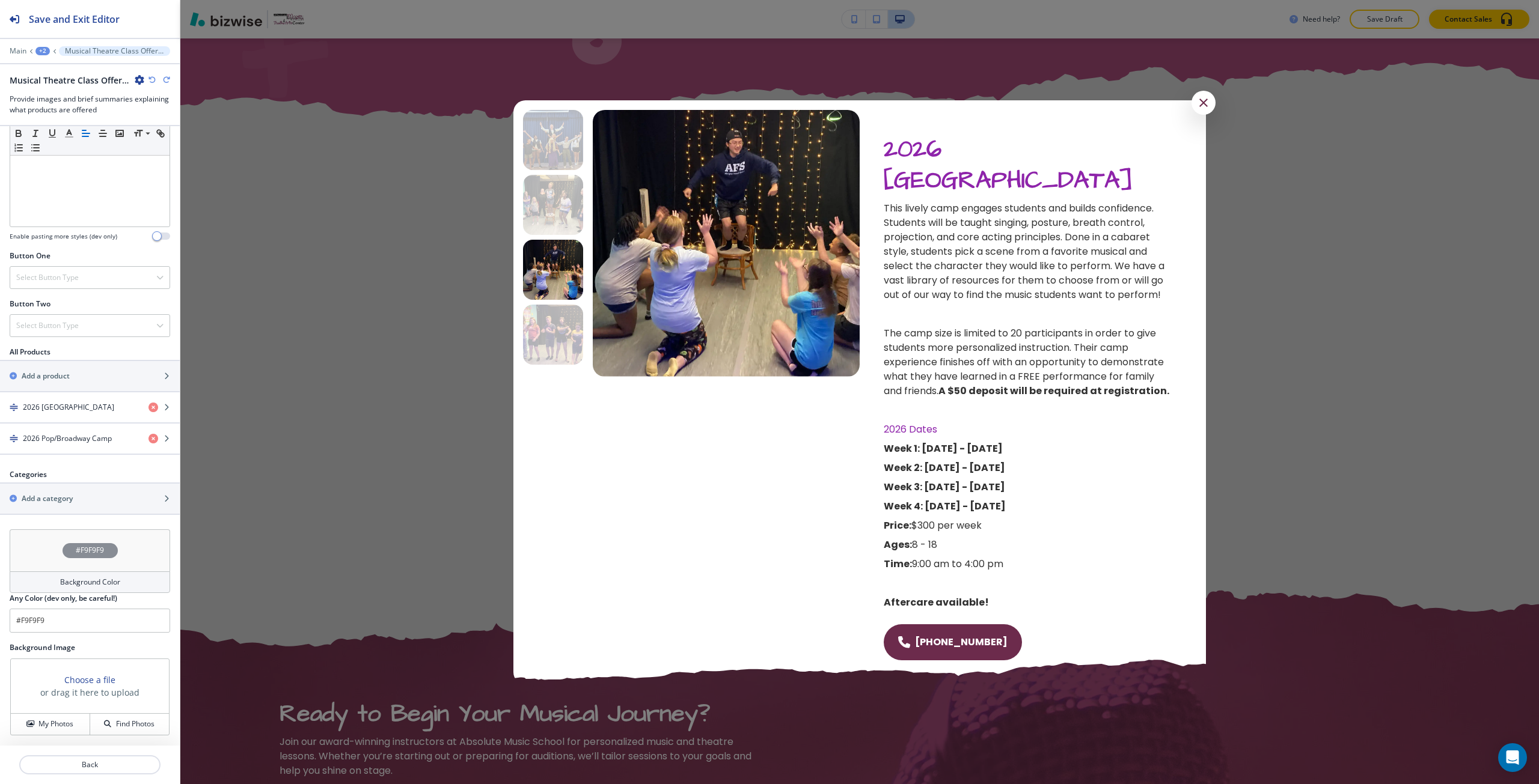
click at [453, 361] on div at bounding box center [860, 392] width 1359 height 784
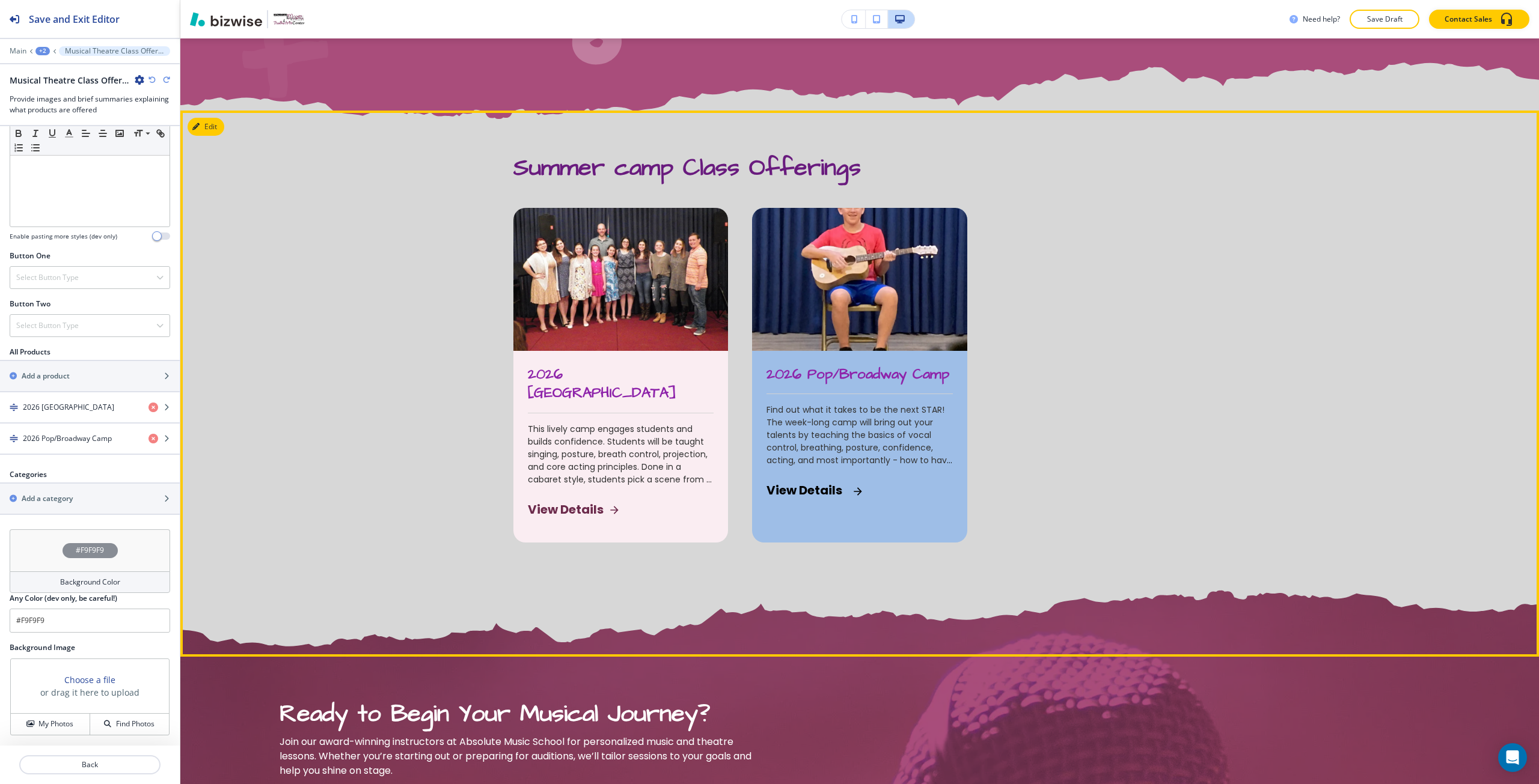
click at [843, 402] on div "2026 Pop/Broadway Camp Find out what it takes to be the next STAR! The week-lon…" at bounding box center [859, 437] width 215 height 172
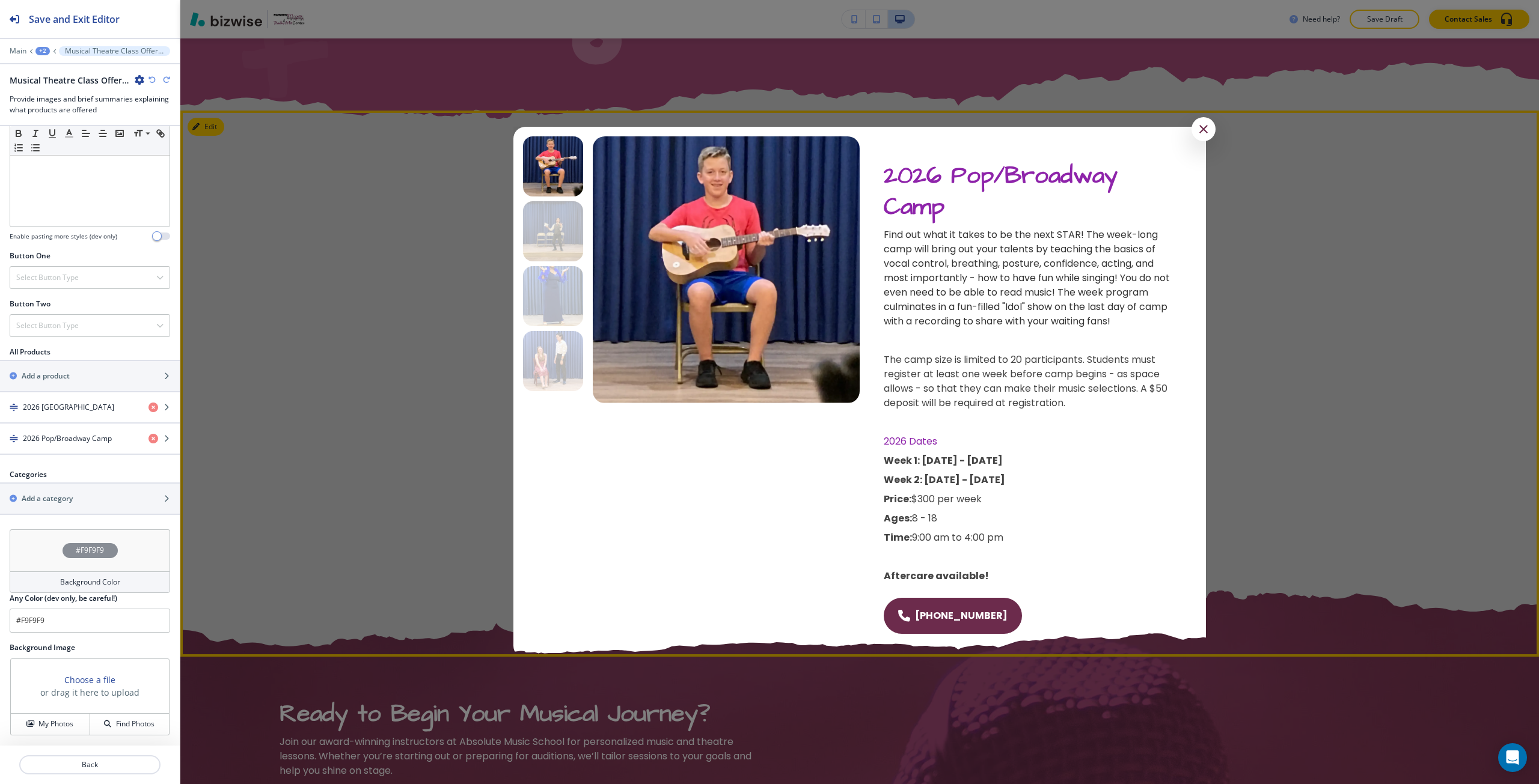
click at [1243, 382] on div at bounding box center [860, 392] width 1359 height 784
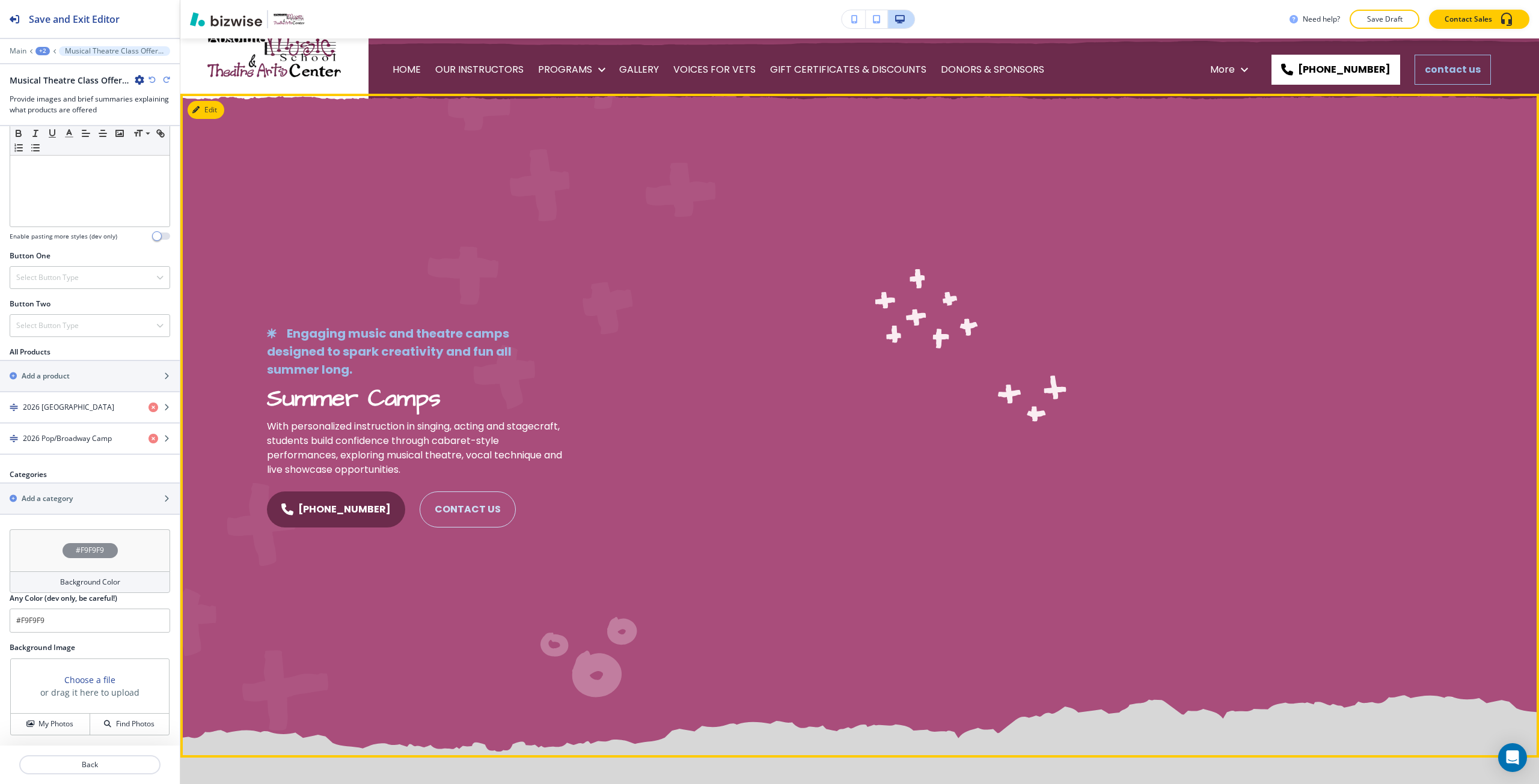
scroll to position [0, 0]
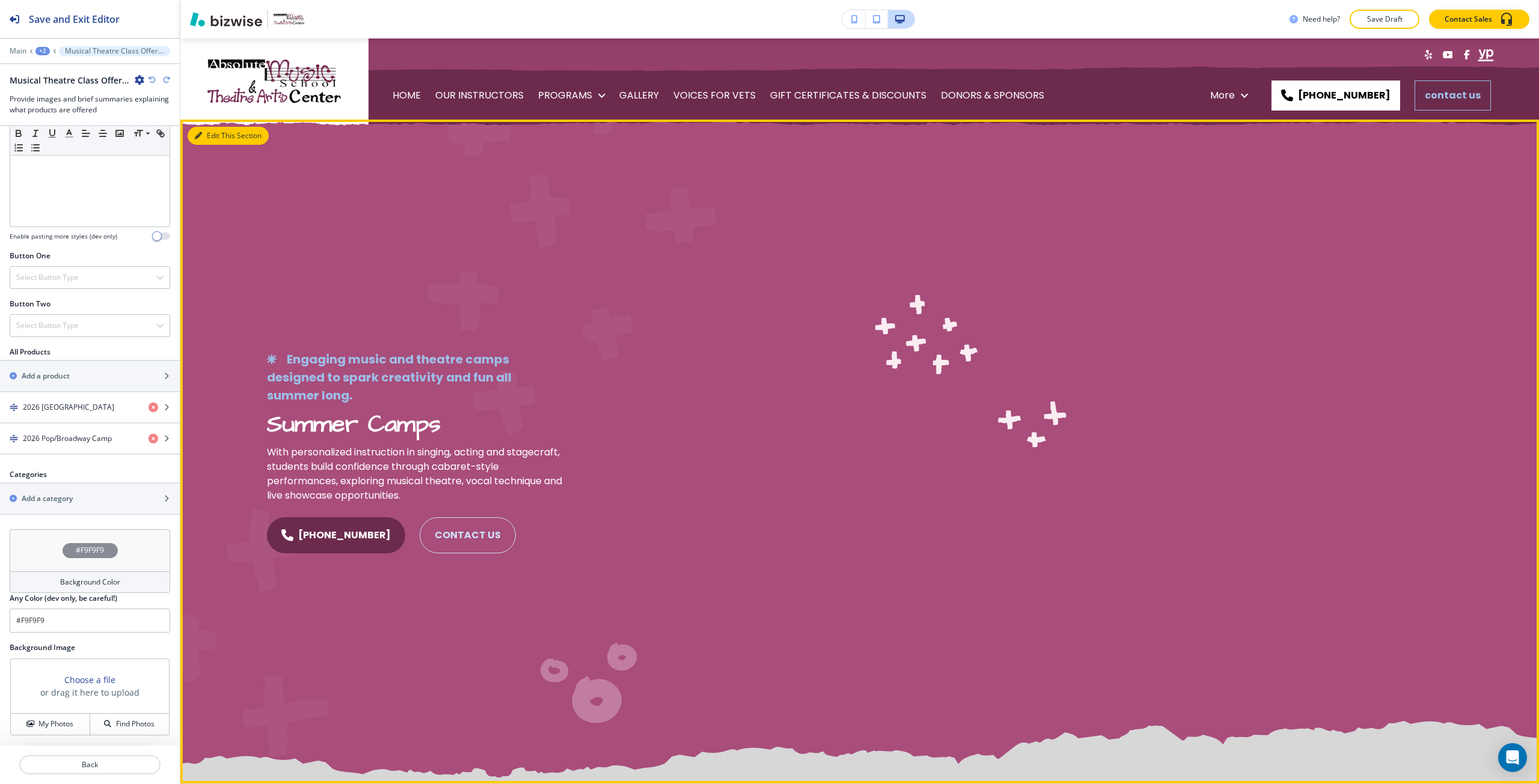
click at [210, 134] on button "Edit This Section" at bounding box center [228, 136] width 81 height 18
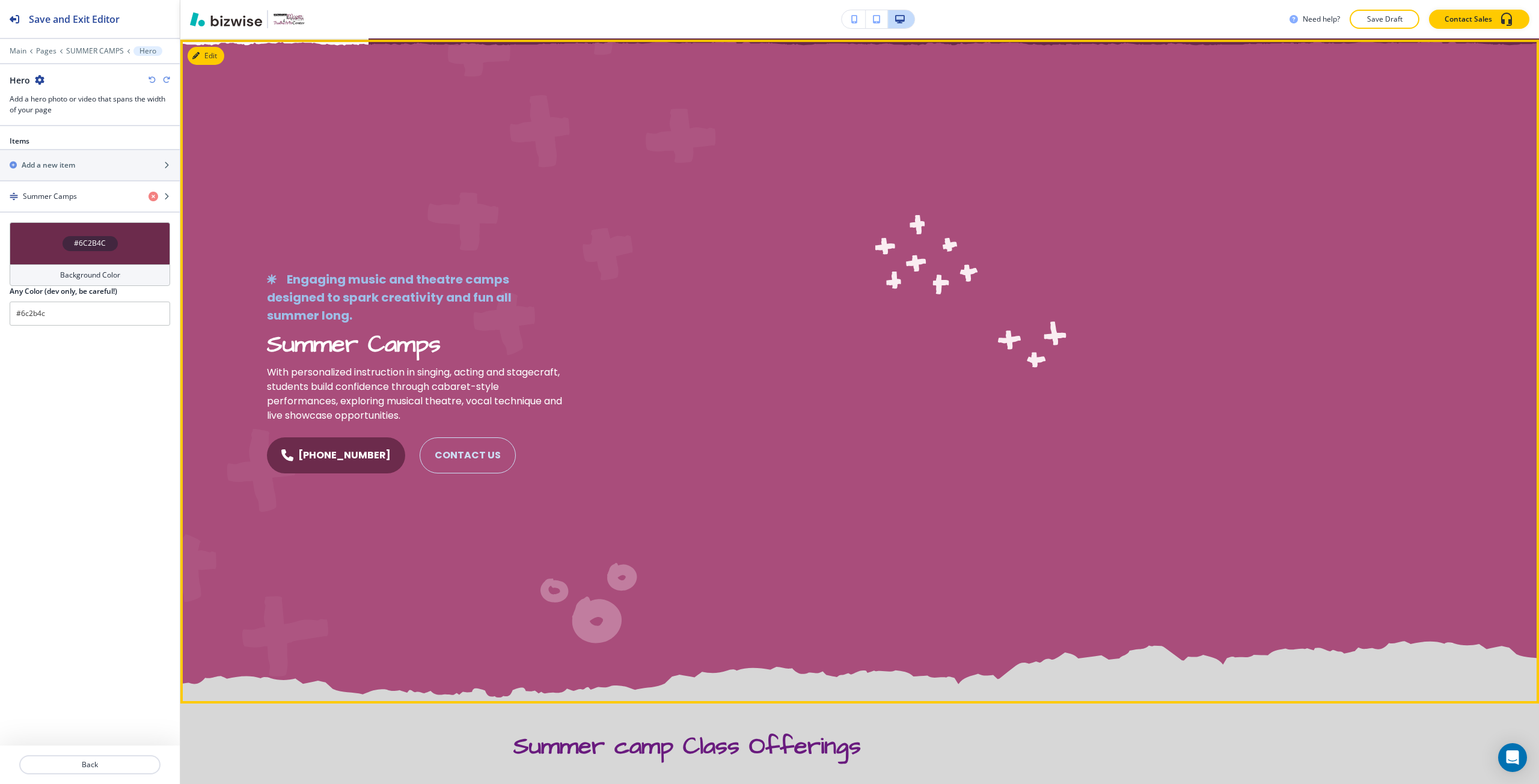
scroll to position [81, 0]
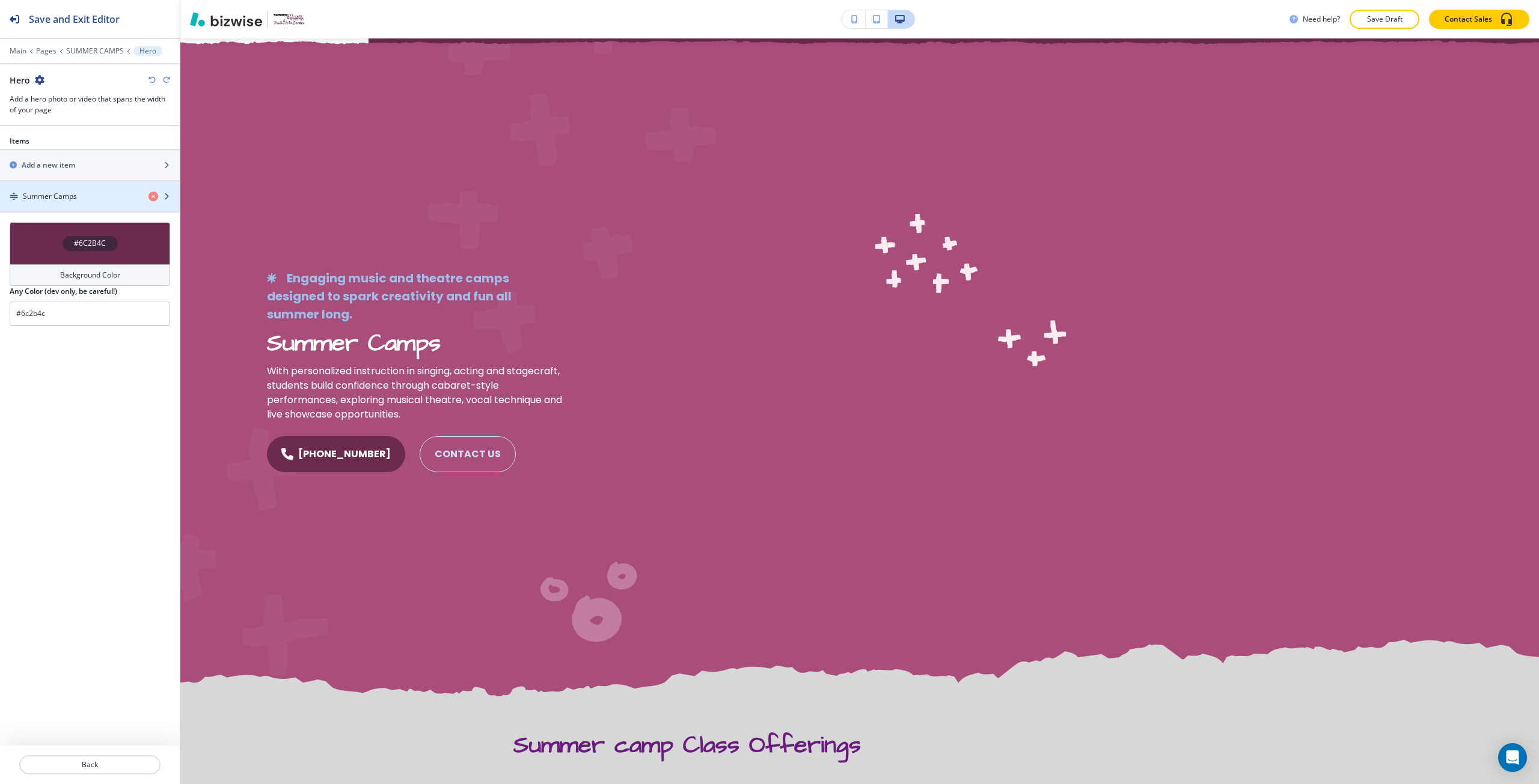
click at [67, 208] on div "button" at bounding box center [90, 207] width 180 height 10
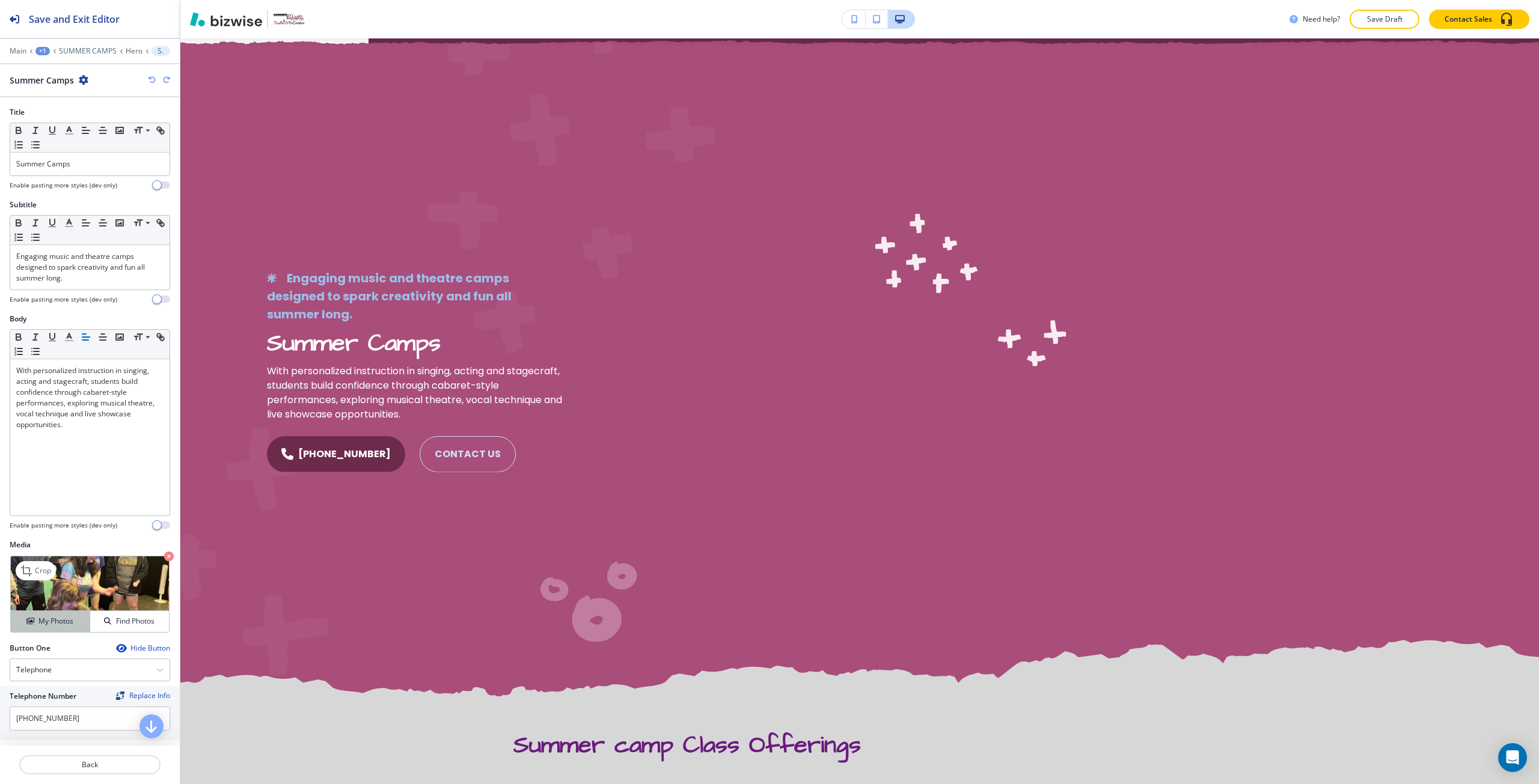
click at [77, 624] on div "My Photos" at bounding box center [50, 621] width 79 height 11
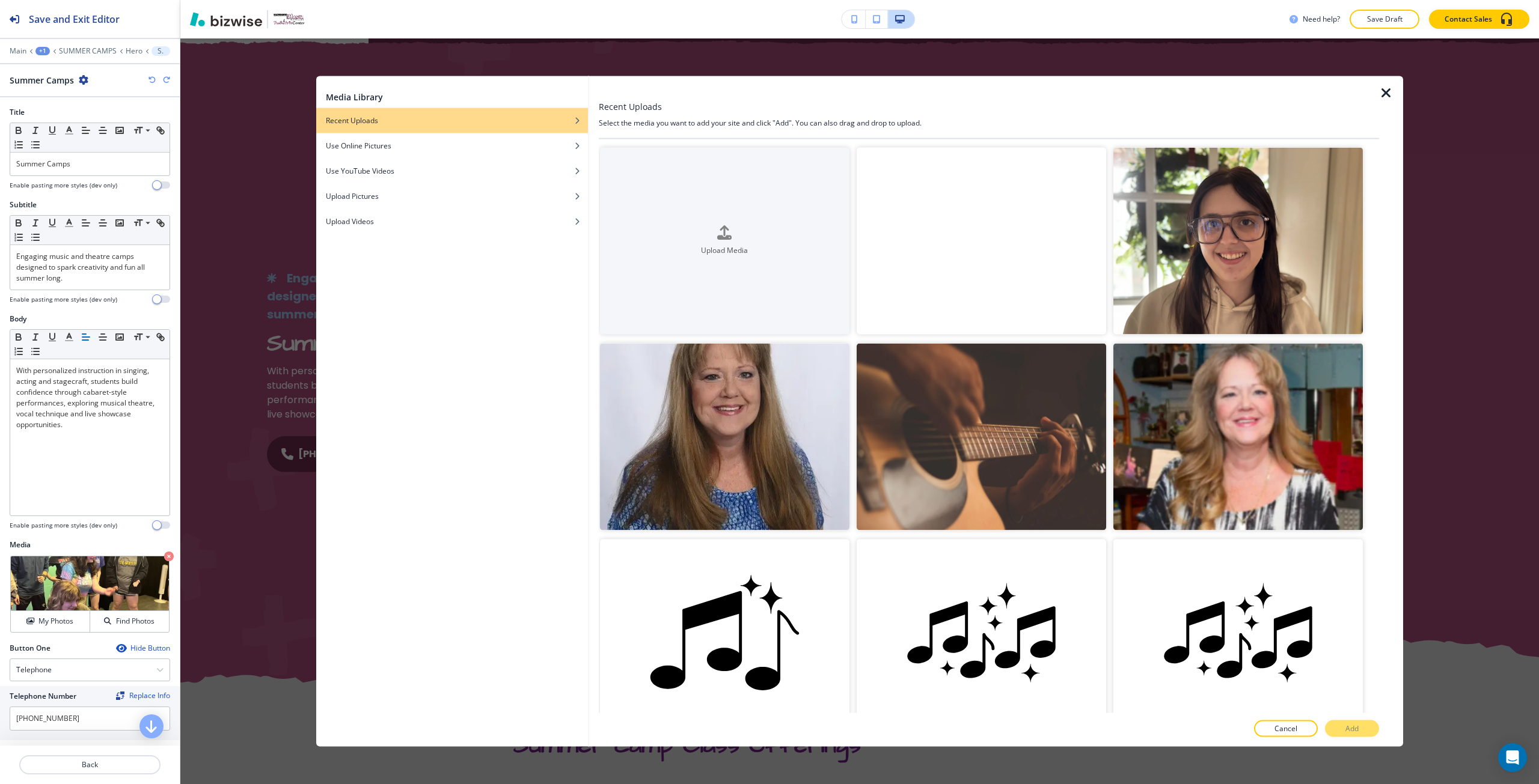
click at [978, 253] on video "button" at bounding box center [980, 240] width 249 height 187
click at [1333, 731] on button "Add" at bounding box center [1352, 729] width 54 height 17
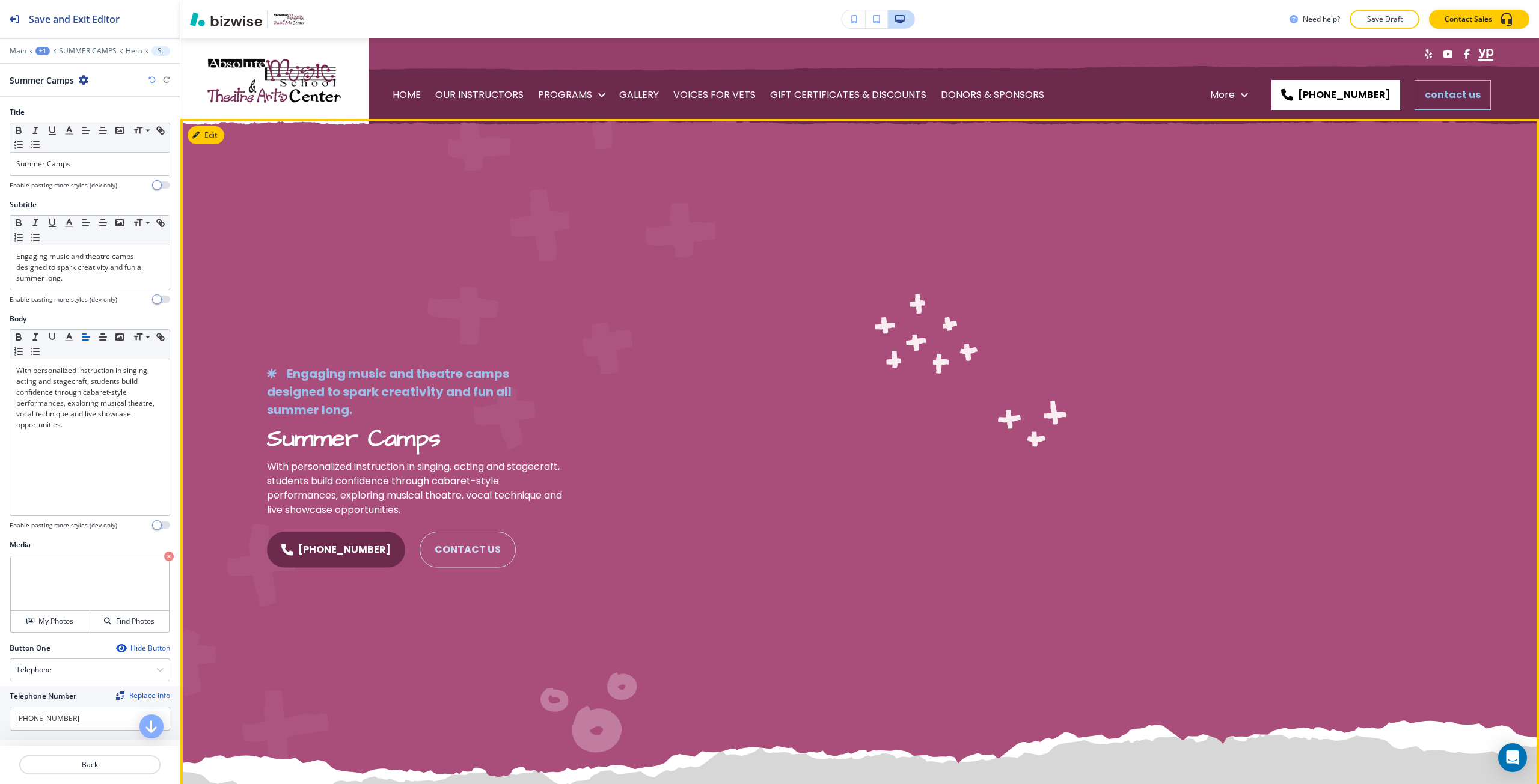
scroll to position [0, 0]
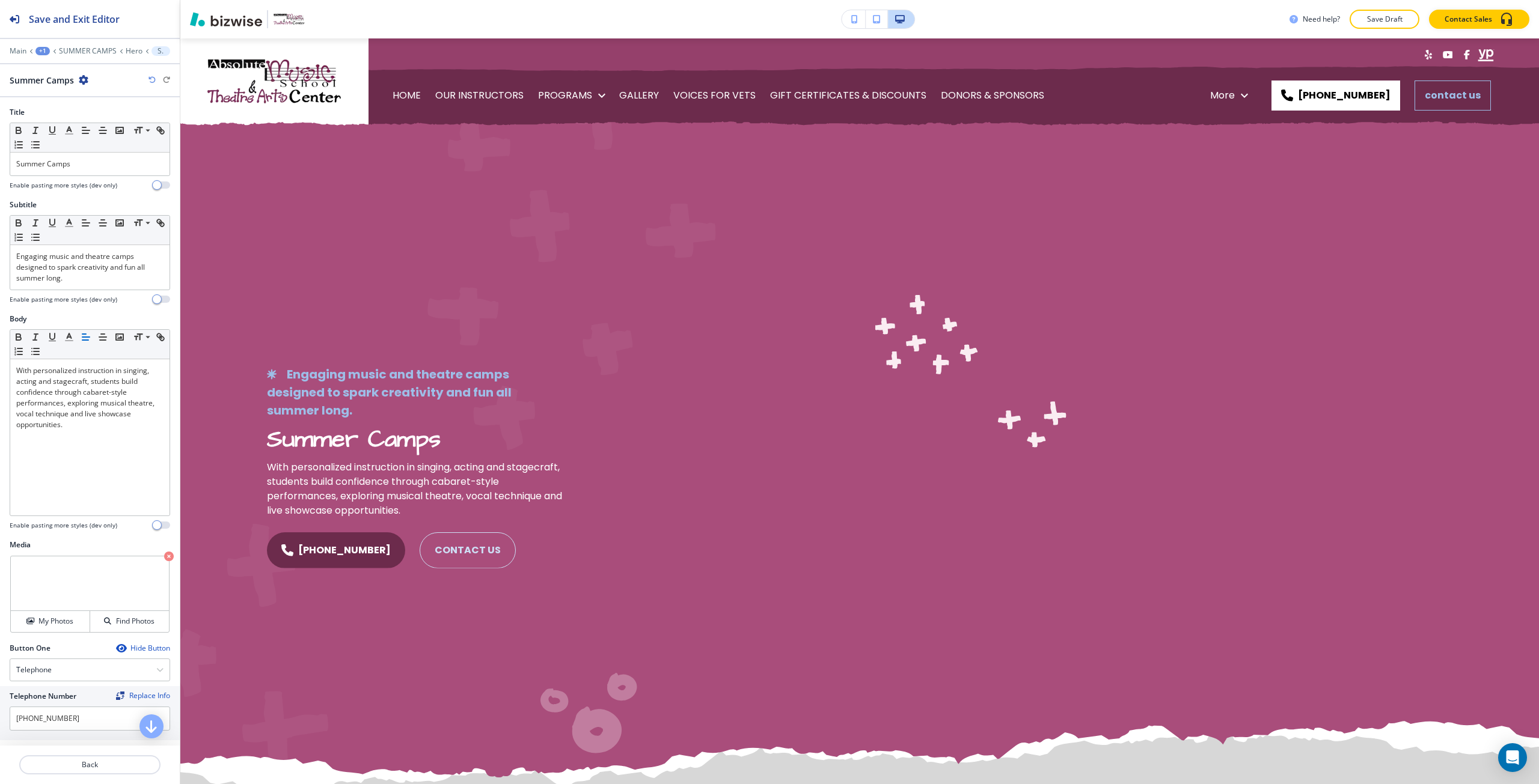
click at [150, 79] on icon "button" at bounding box center [152, 80] width 7 height 7
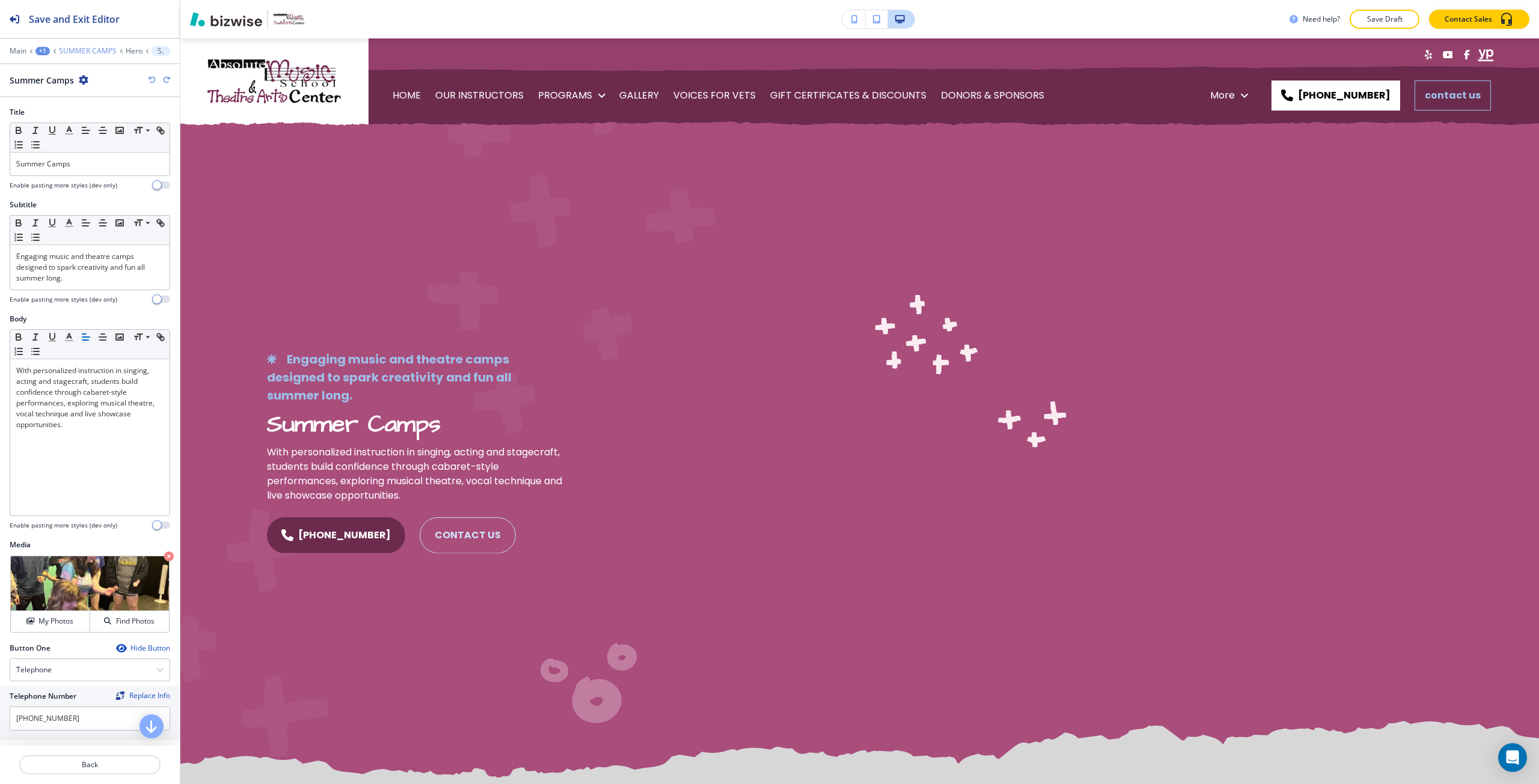
click at [87, 49] on p "SUMMER CAMPS" at bounding box center [88, 51] width 58 height 8
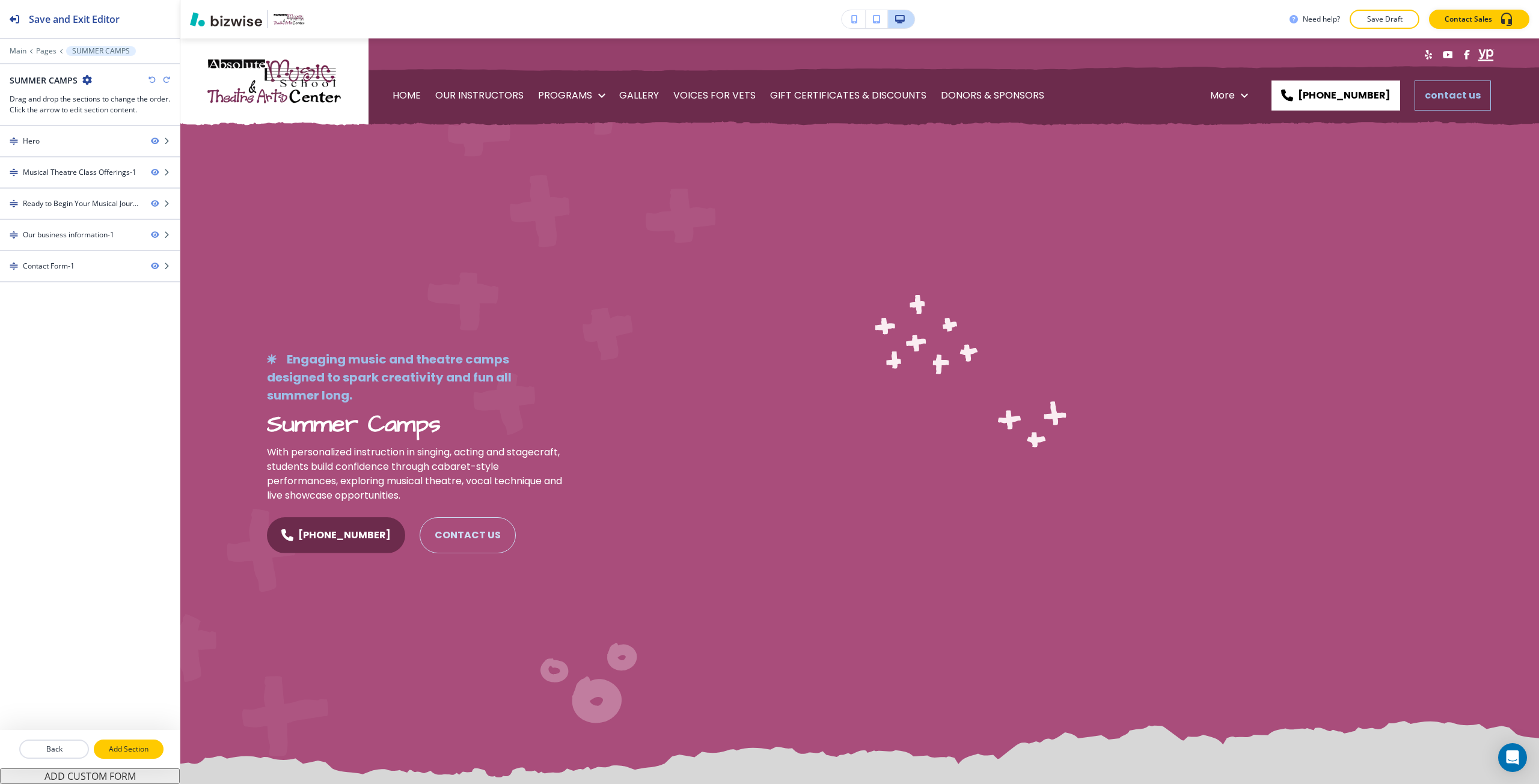
click at [128, 750] on p "Add Section" at bounding box center [129, 749] width 67 height 11
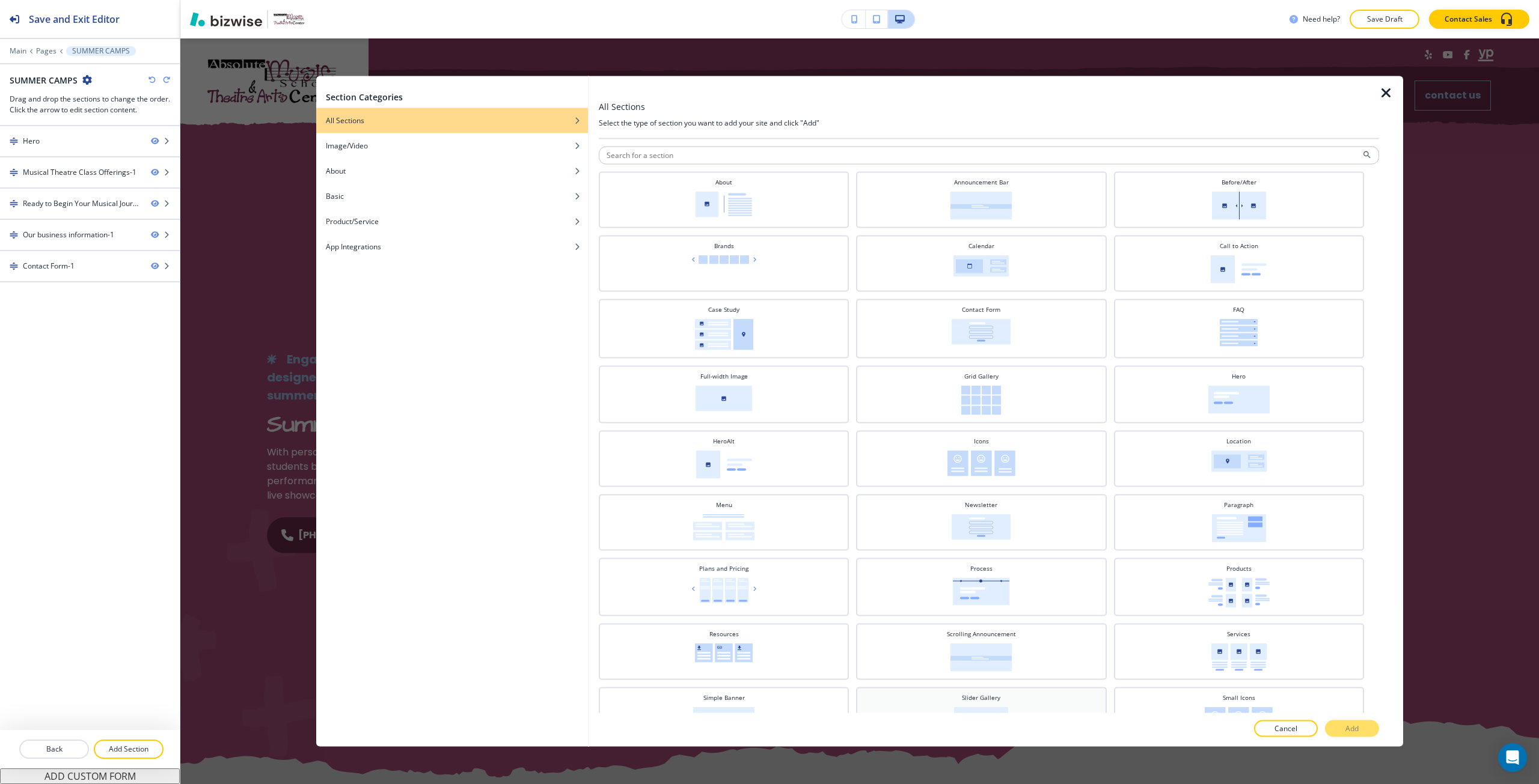
click at [996, 702] on div "Slider Gallery" at bounding box center [980, 713] width 238 height 42
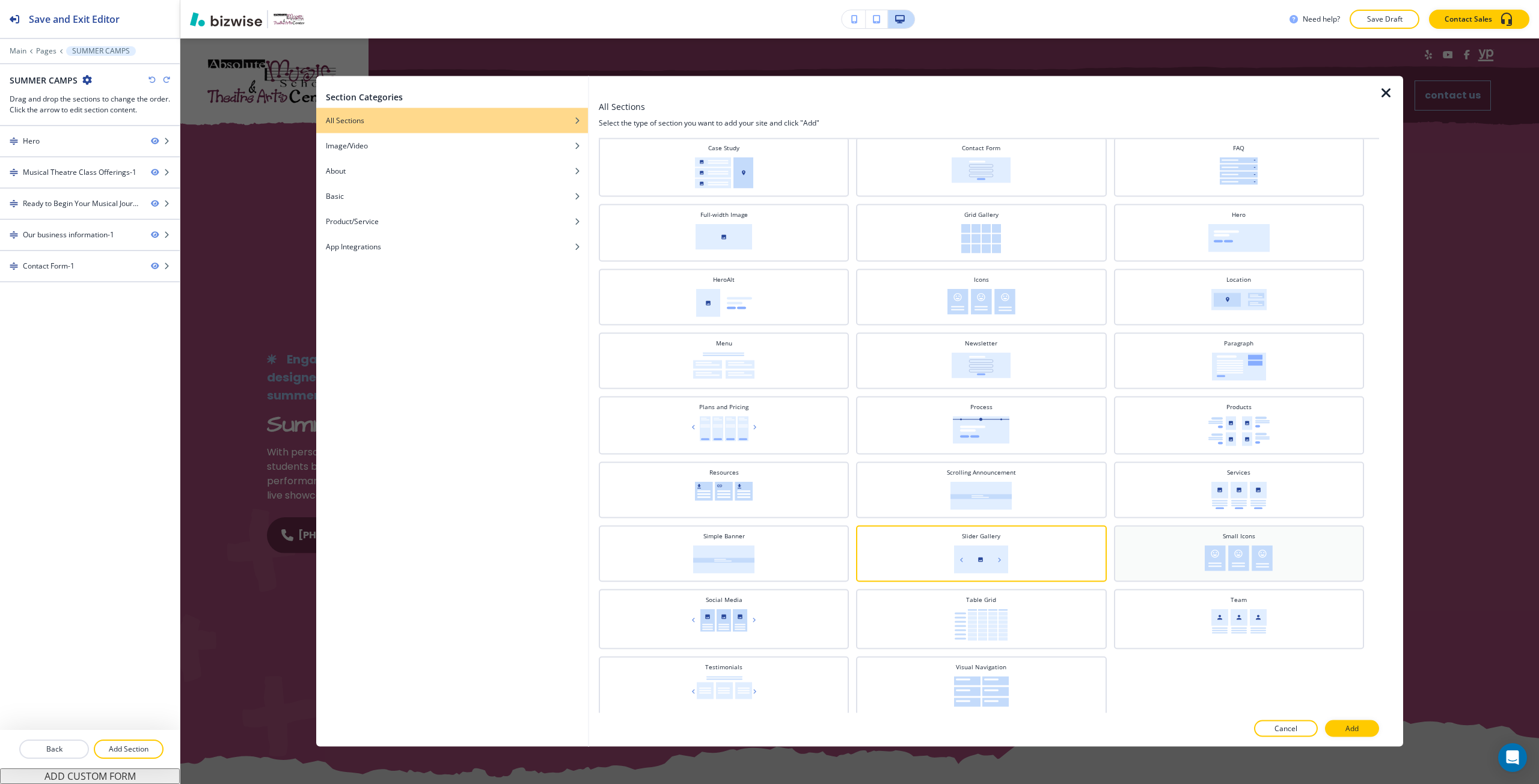
scroll to position [163, 0]
click at [1022, 247] on div "Grid Gallery" at bounding box center [980, 229] width 238 height 44
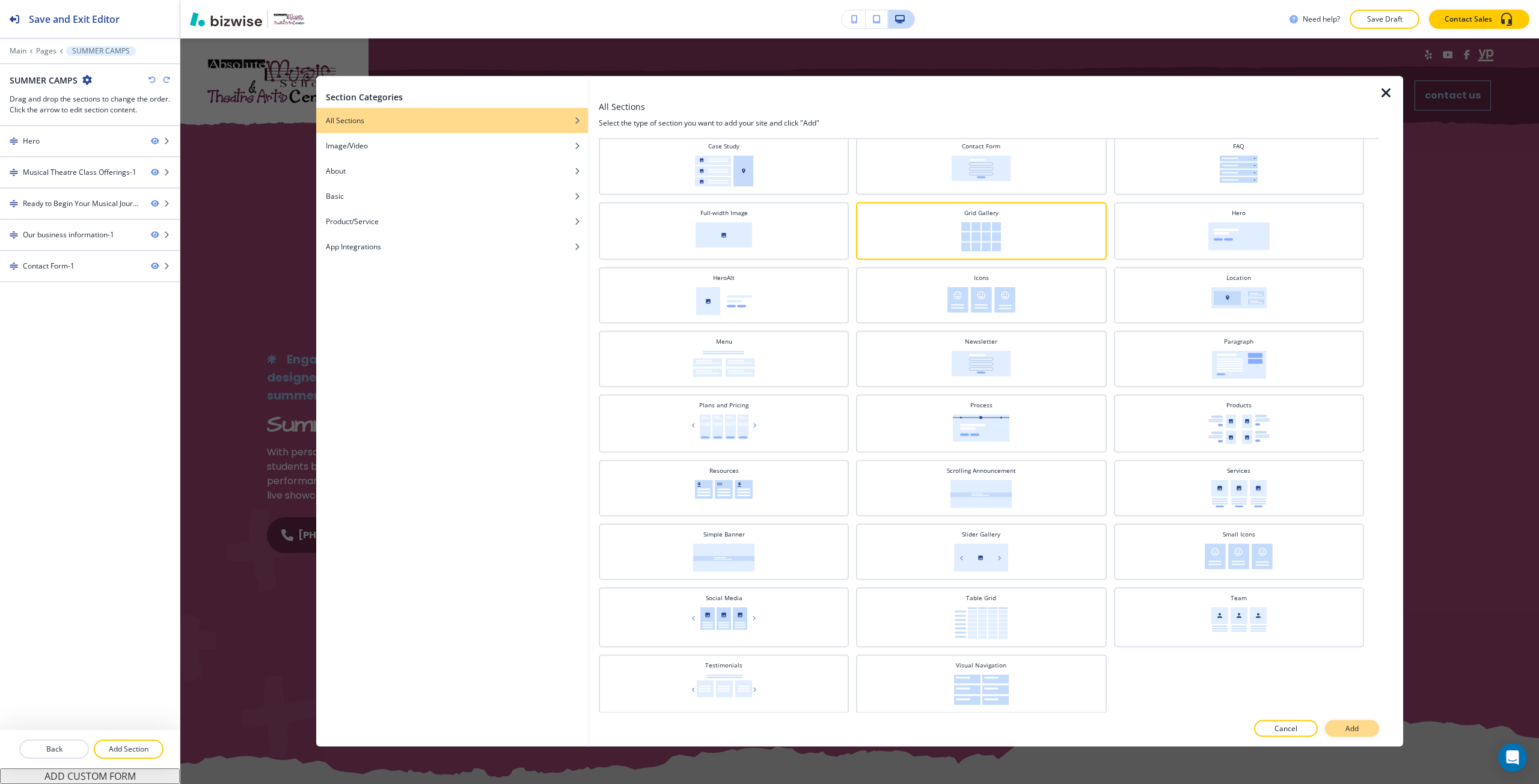
click at [1352, 731] on p "Add" at bounding box center [1351, 729] width 14 height 11
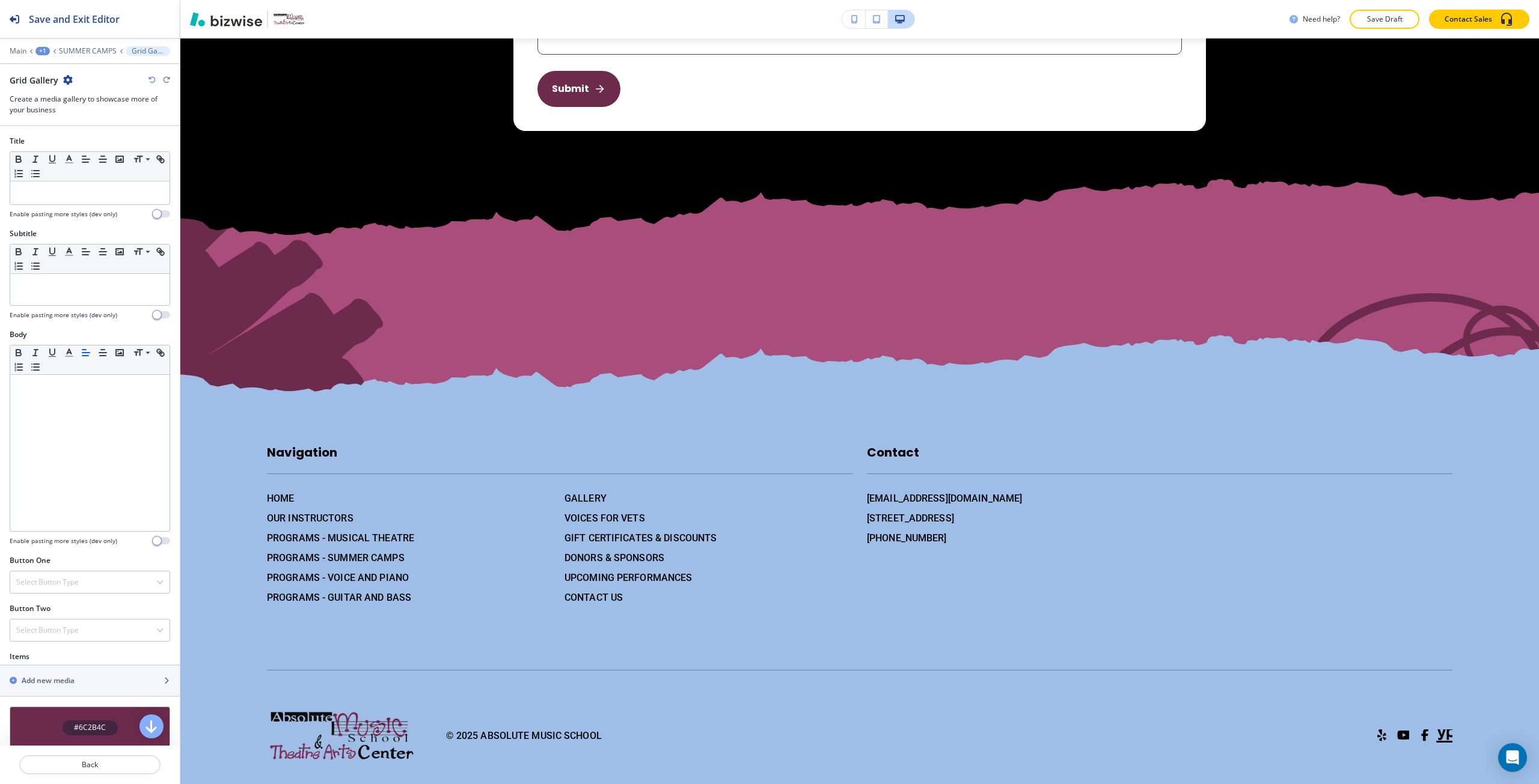
scroll to position [2470, 0]
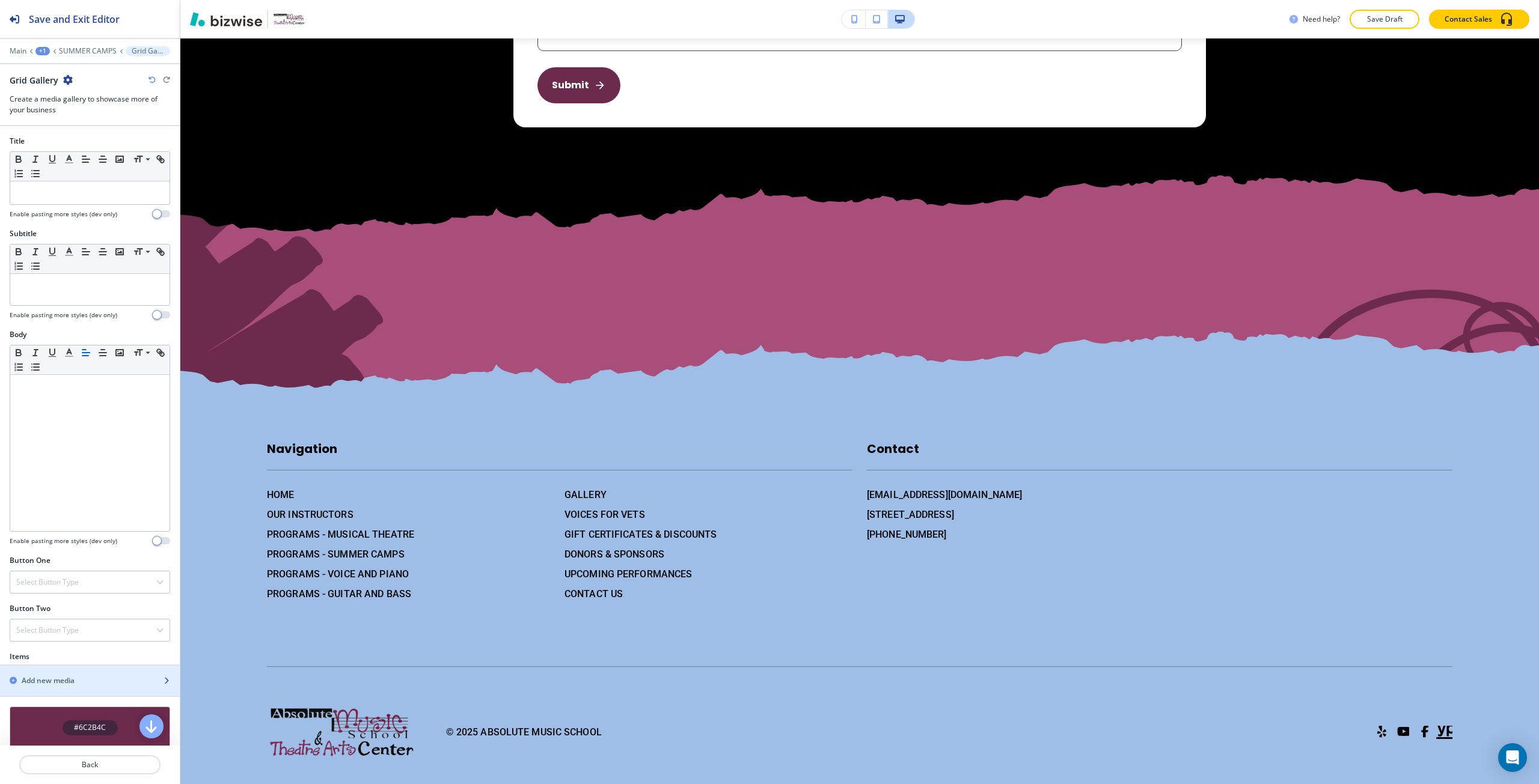
click at [64, 686] on div "button" at bounding box center [90, 691] width 180 height 10
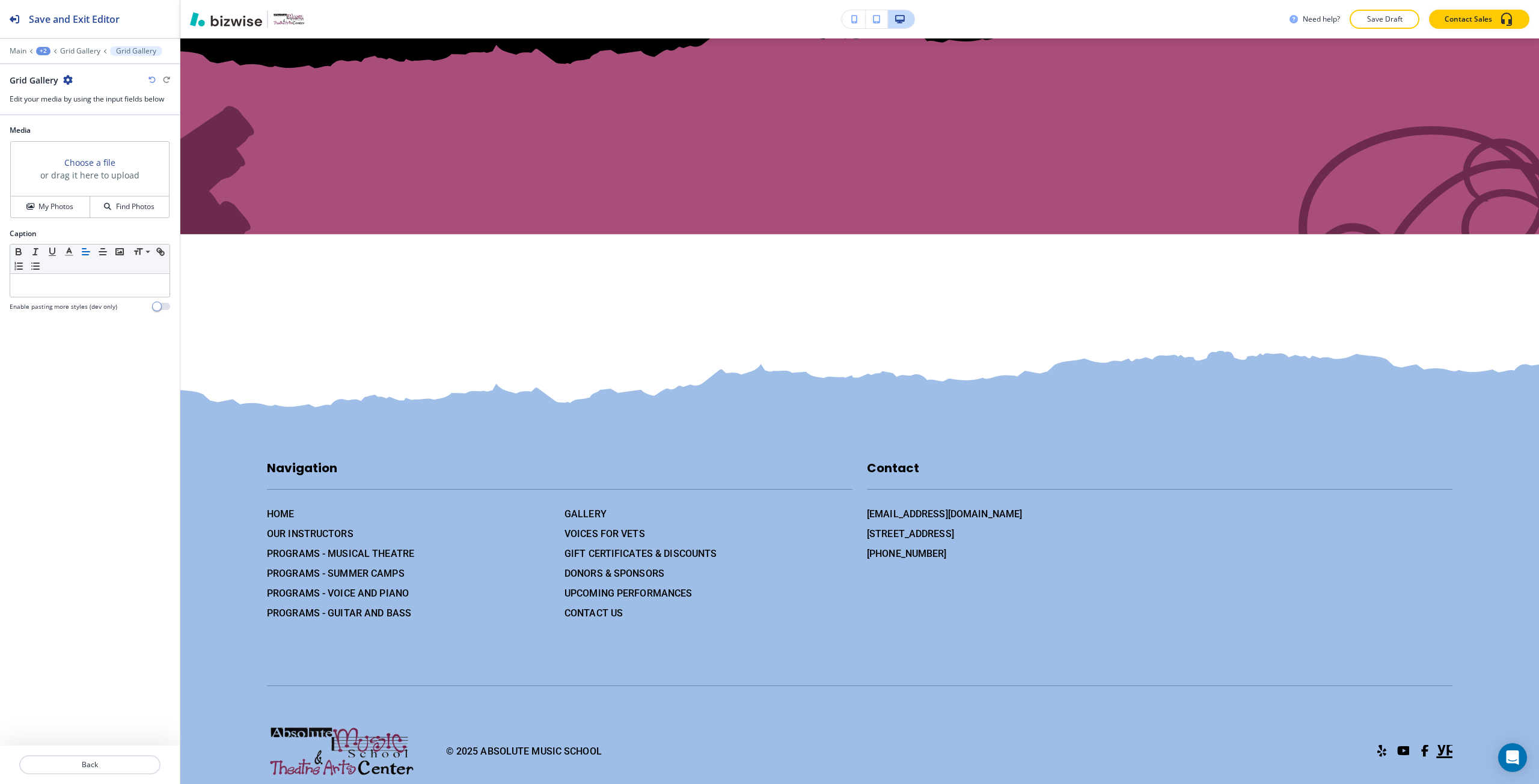
scroll to position [2652, 0]
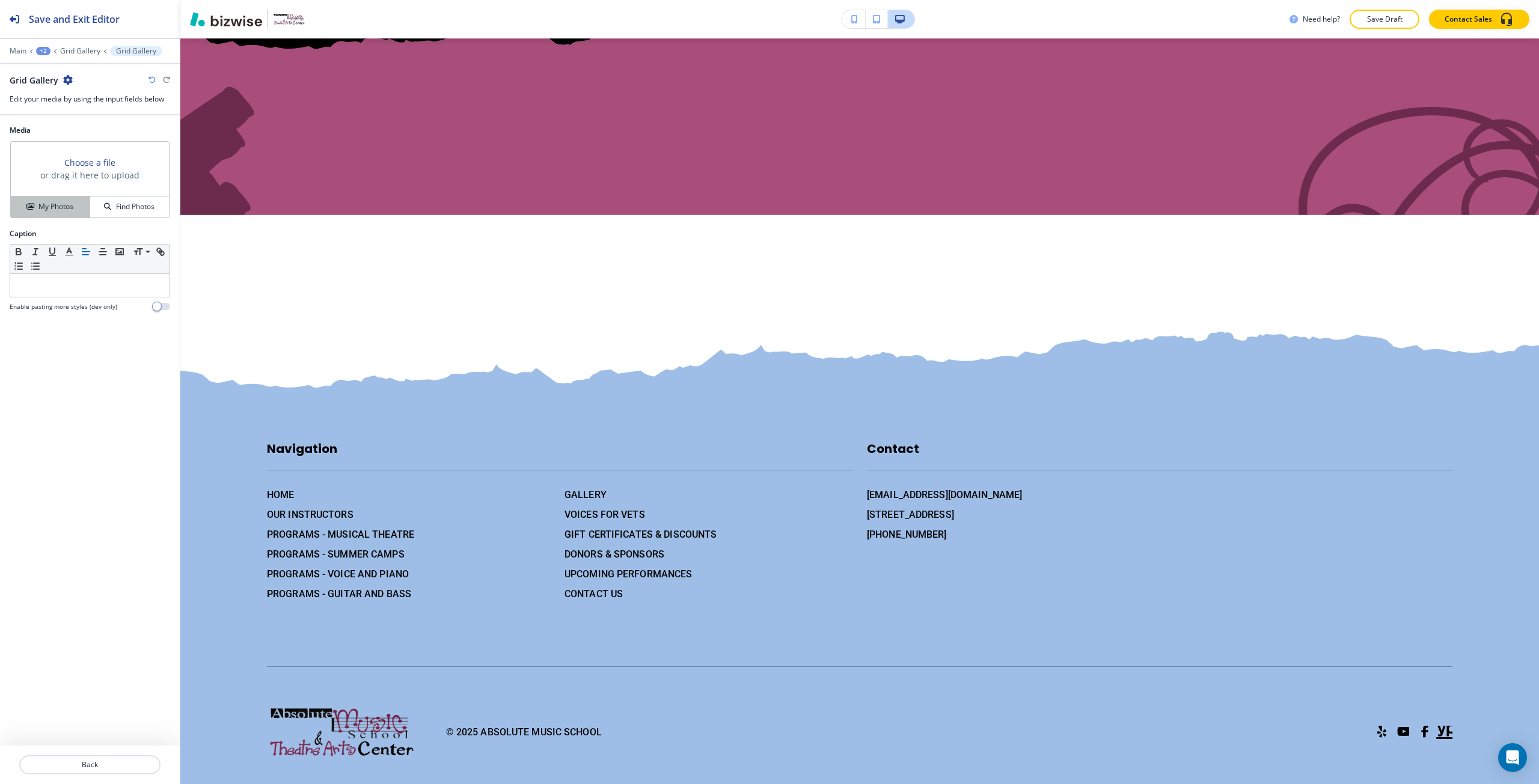
click at [76, 201] on div "My Photos" at bounding box center [50, 207] width 79 height 11
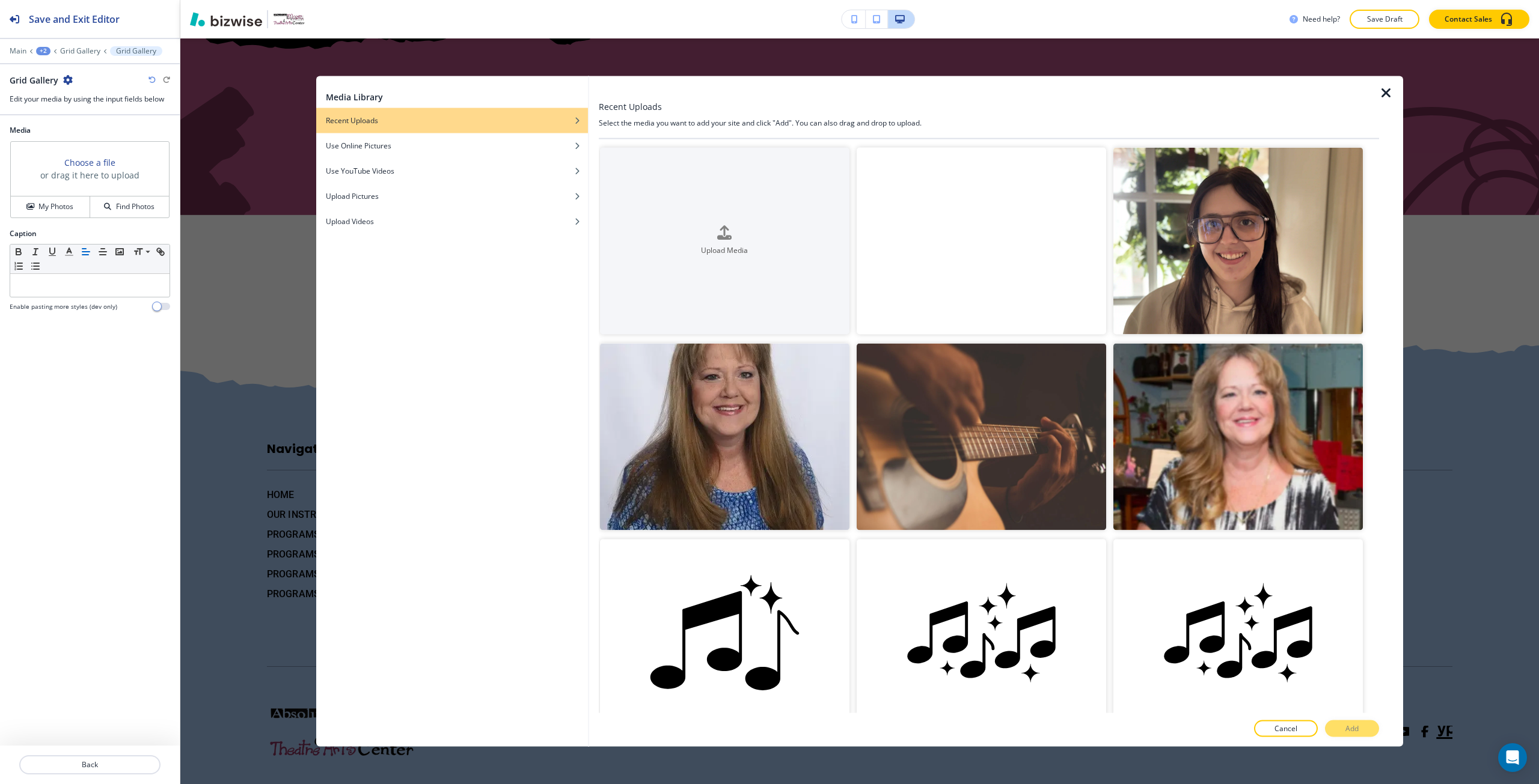
click at [887, 294] on video "button" at bounding box center [980, 240] width 249 height 187
click at [1362, 727] on button "Add" at bounding box center [1352, 729] width 54 height 17
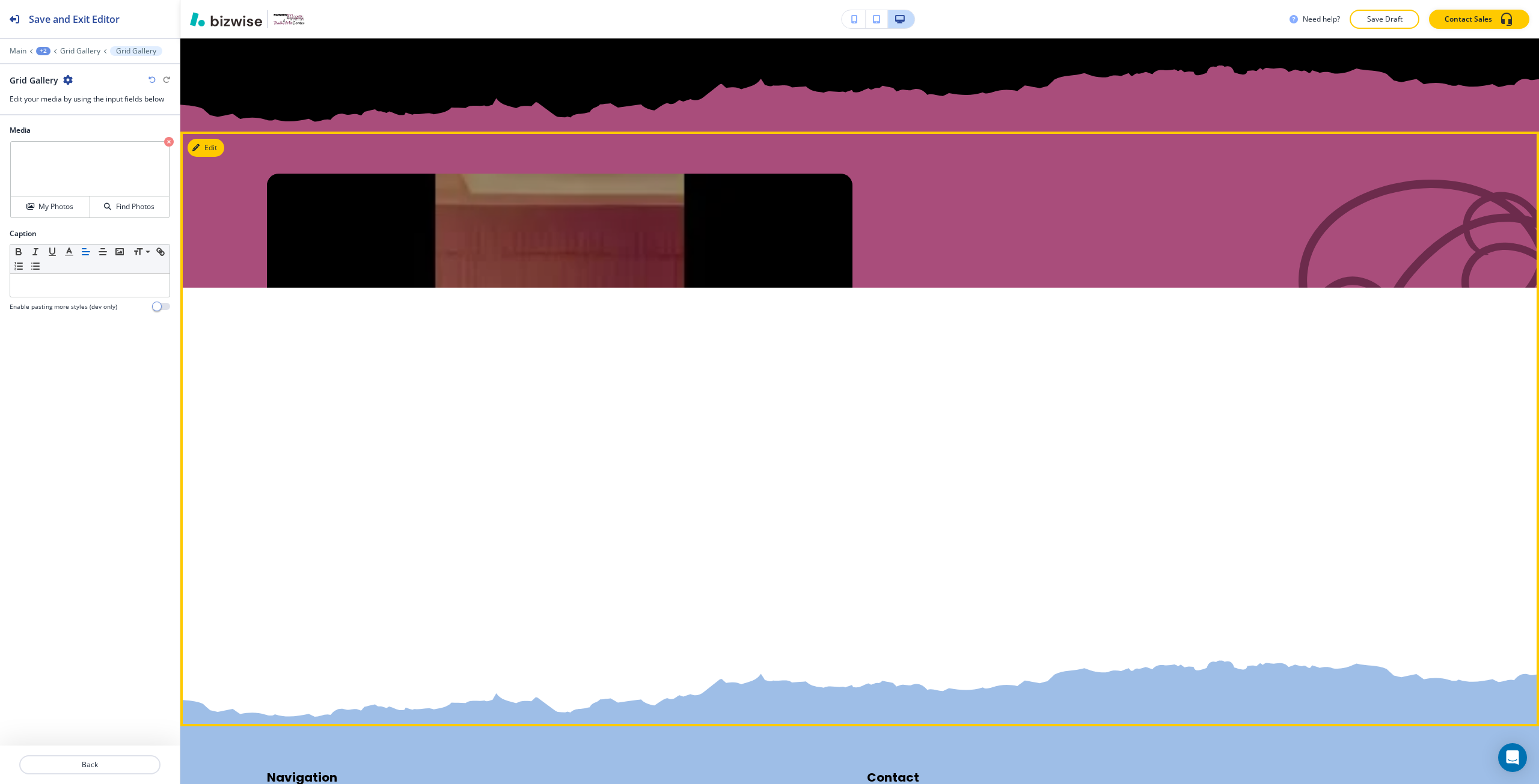
scroll to position [2531, 0]
